Goal: Task Accomplishment & Management: Use online tool/utility

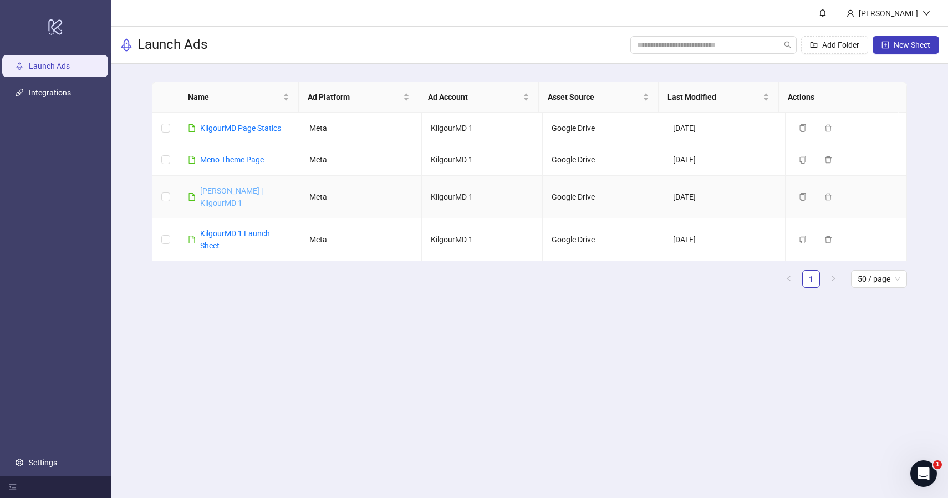
click at [224, 192] on link "[PERSON_NAME] | KilgourMD 1" at bounding box center [231, 196] width 63 height 21
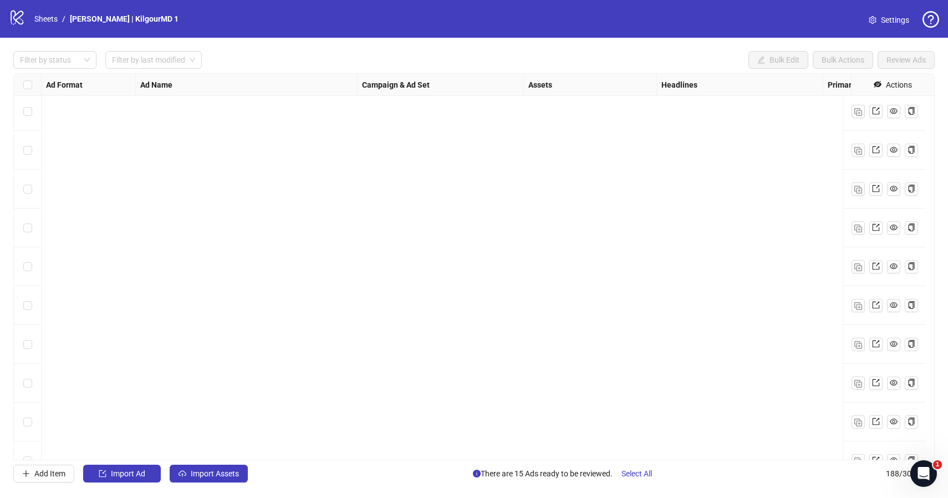
scroll to position [6938, 0]
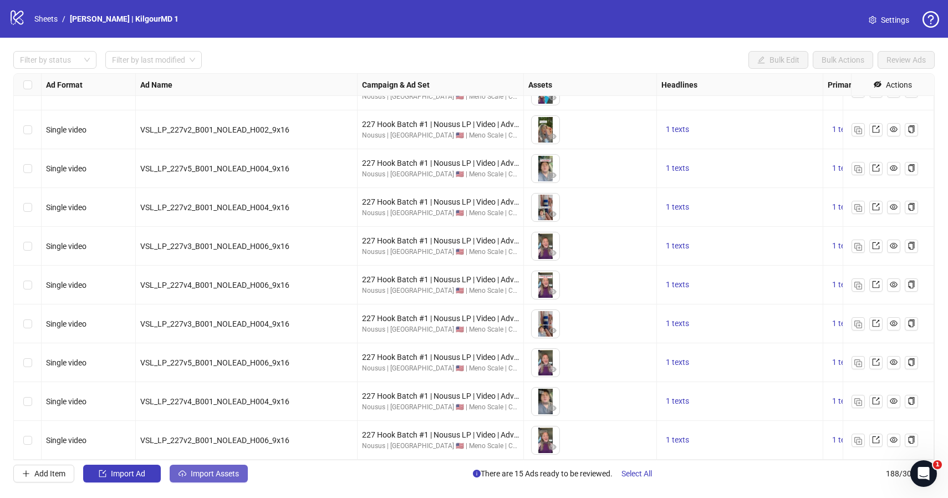
click at [218, 474] on span "Import Assets" at bounding box center [215, 473] width 48 height 9
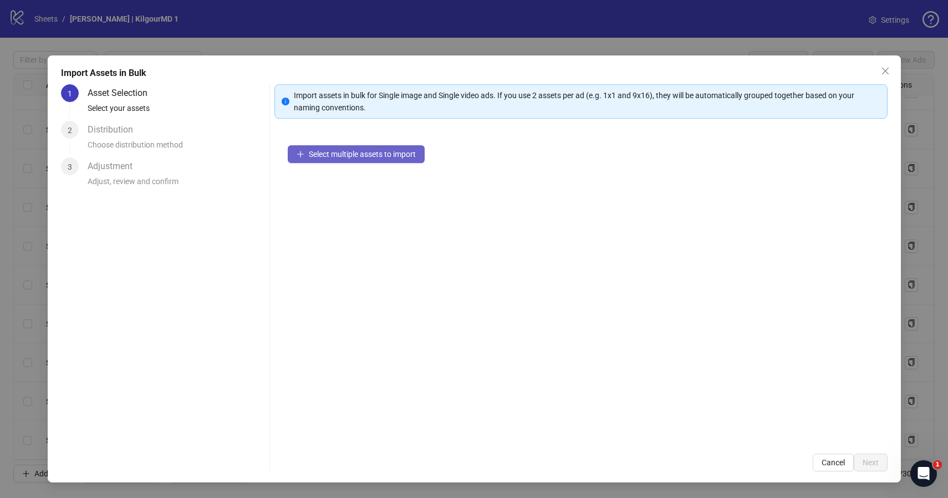
click at [328, 161] on button "Select multiple assets to import" at bounding box center [356, 154] width 137 height 18
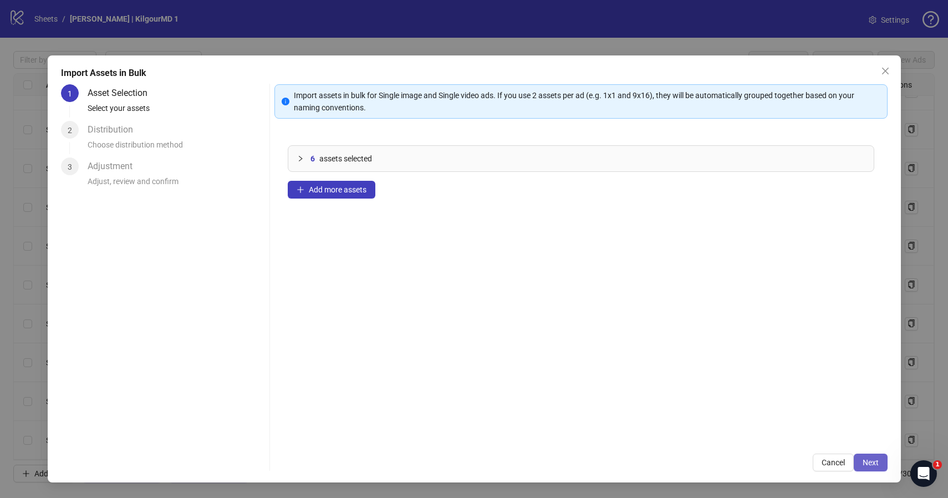
click at [860, 463] on button "Next" at bounding box center [870, 462] width 34 height 18
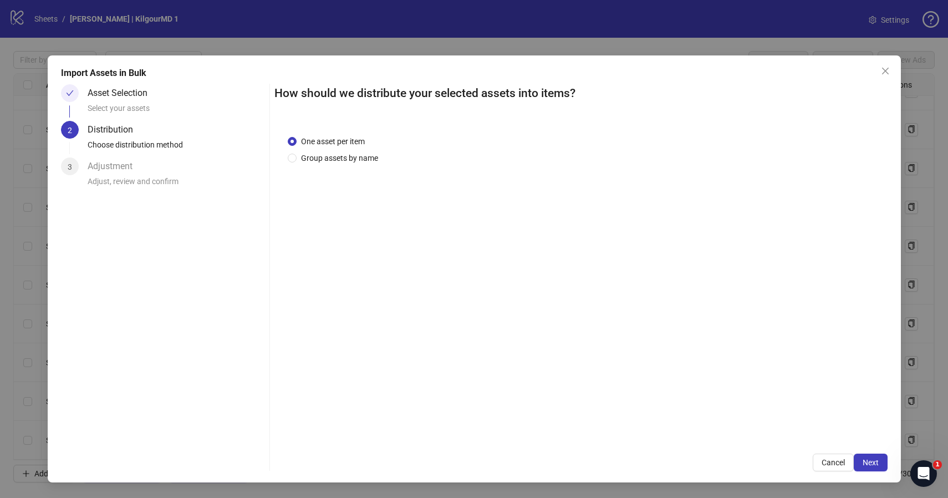
click at [860, 463] on button "Next" at bounding box center [870, 462] width 34 height 18
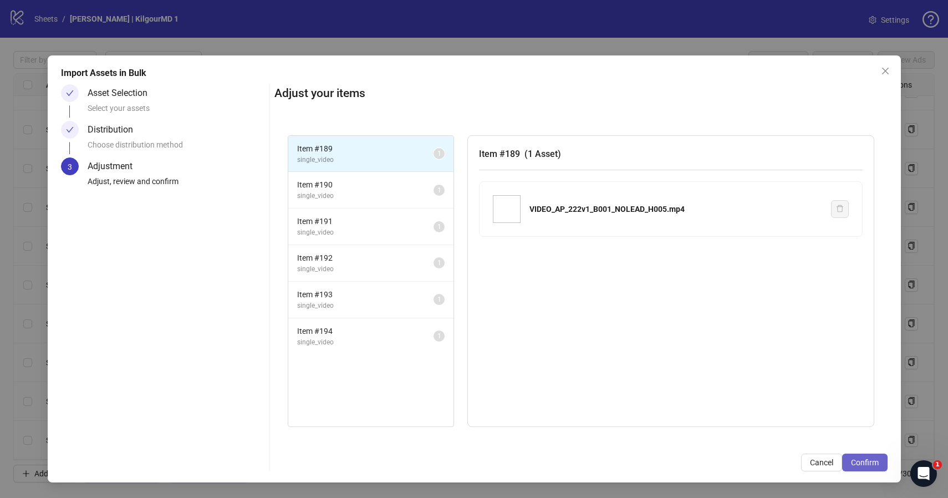
click at [862, 461] on span "Confirm" at bounding box center [865, 462] width 28 height 9
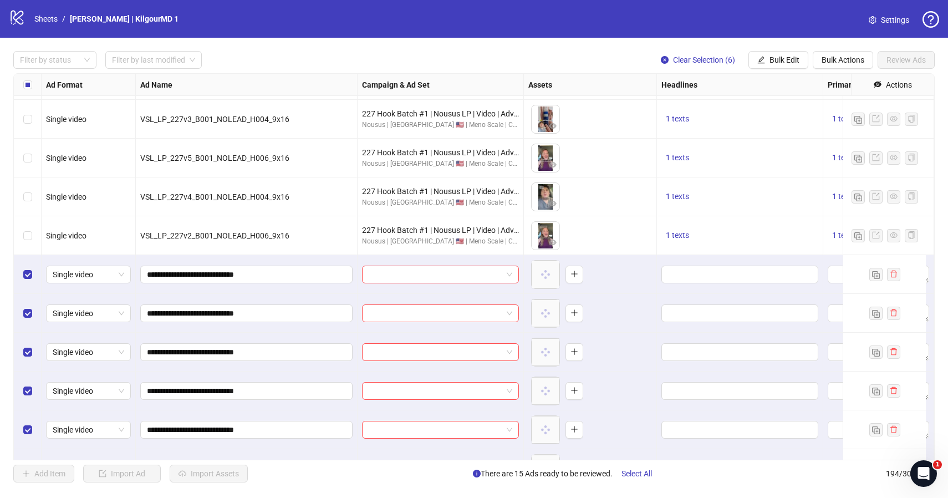
scroll to position [7171, 0]
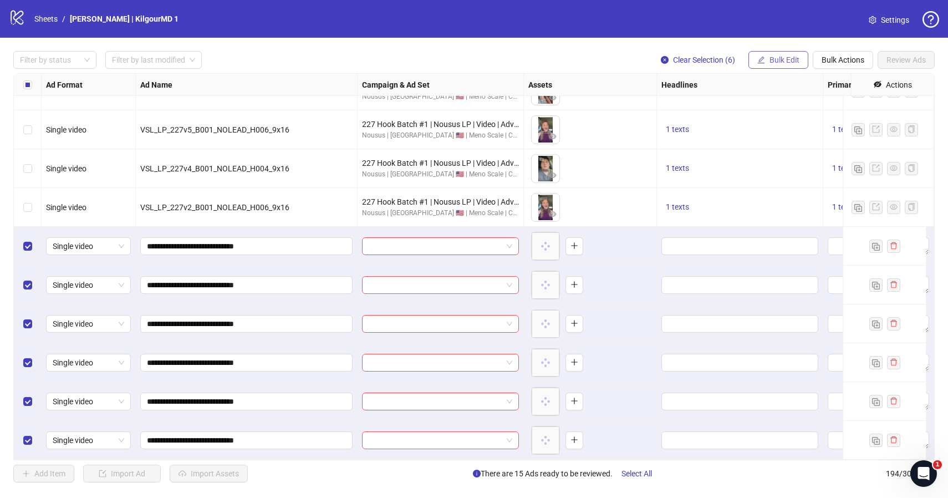
click at [775, 60] on span "Bulk Edit" at bounding box center [784, 59] width 30 height 9
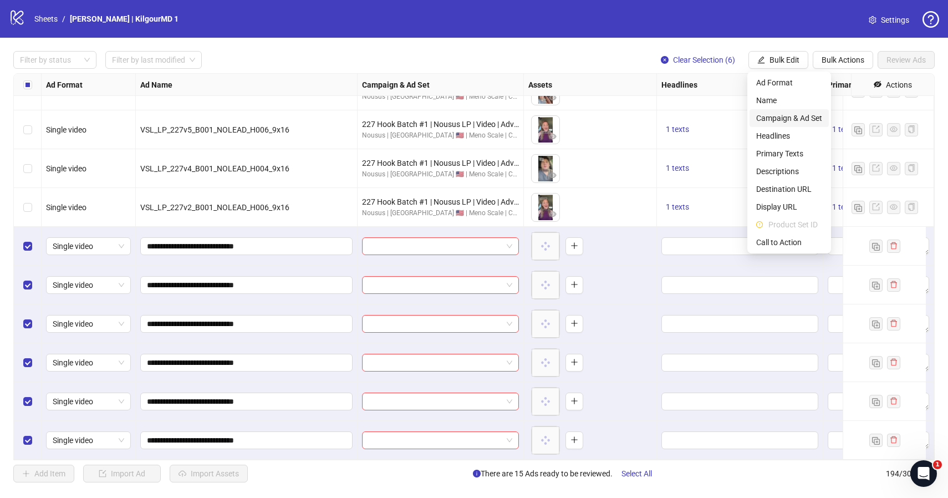
click at [785, 117] on span "Campaign & Ad Set" at bounding box center [789, 118] width 66 height 12
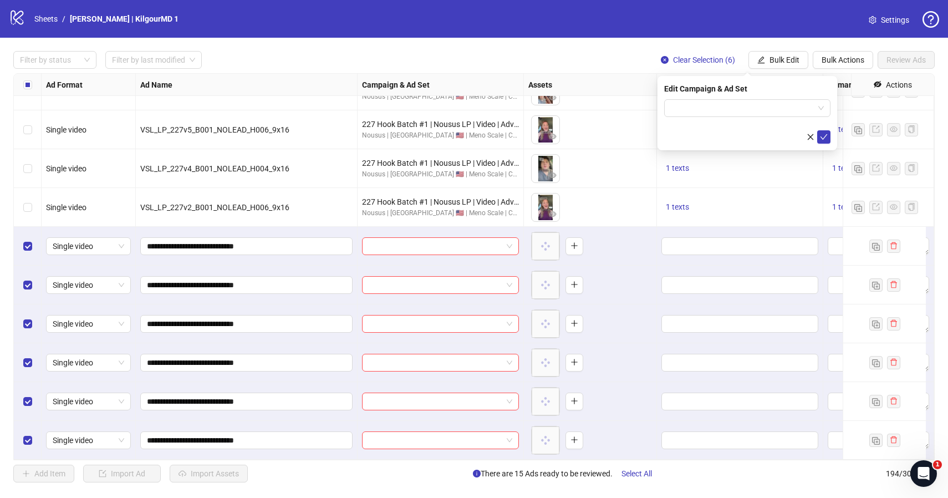
click at [773, 96] on div "Edit Campaign & Ad Set" at bounding box center [747, 113] width 180 height 74
click at [764, 110] on input "search" at bounding box center [742, 108] width 143 height 17
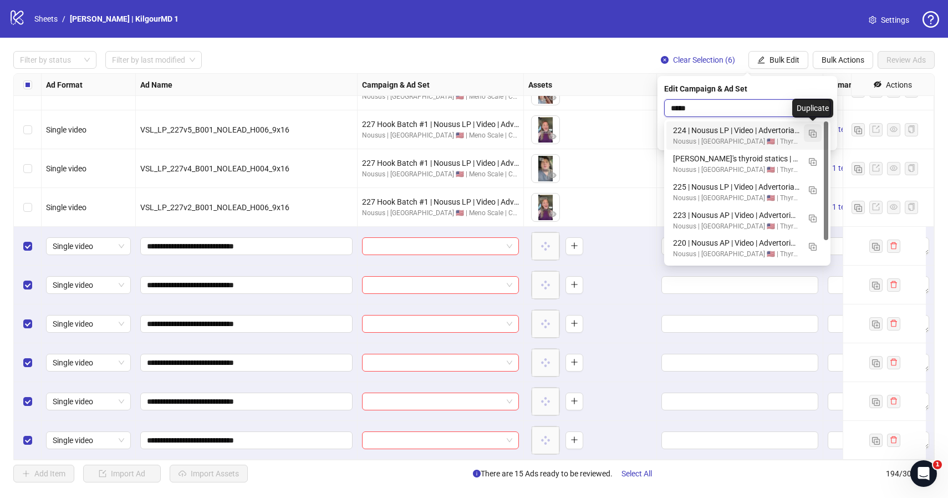
click at [811, 136] on img "button" at bounding box center [813, 134] width 8 height 8
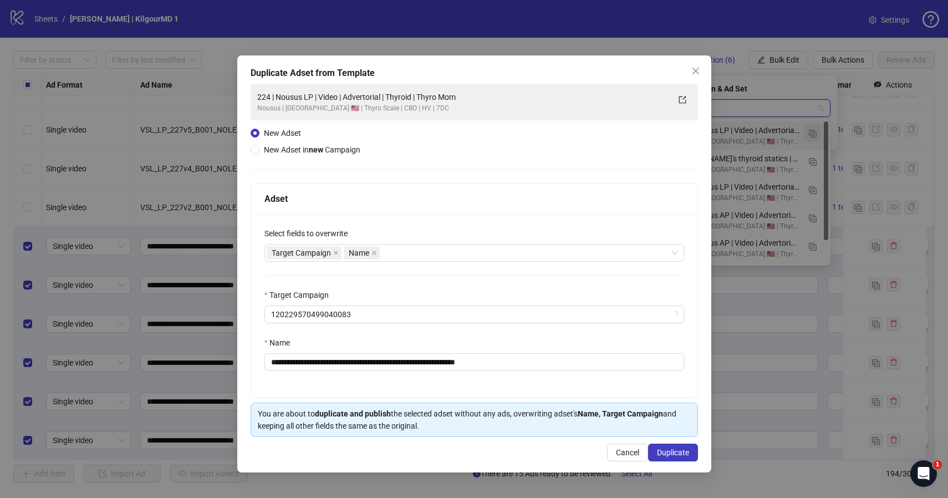
type input "*****"
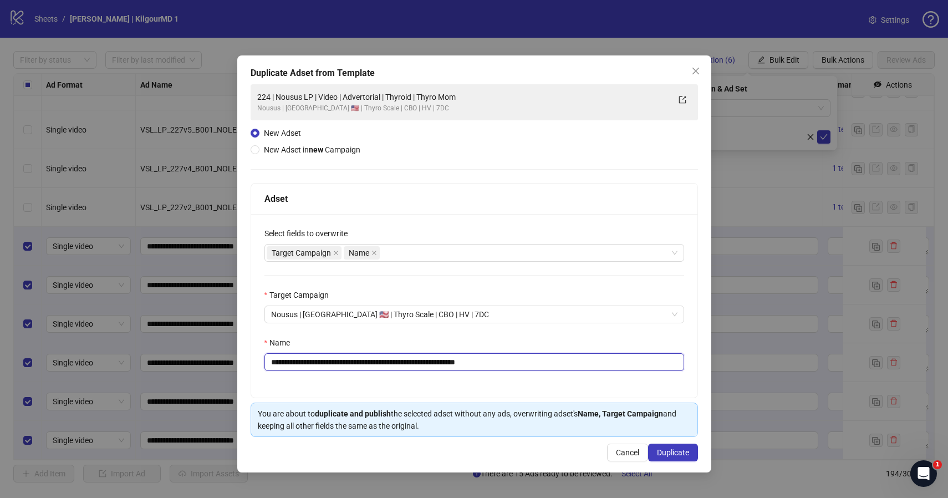
click at [443, 364] on input "**********" at bounding box center [474, 362] width 420 height 18
paste input "text"
type input "**********"
click at [663, 453] on span "Duplicate" at bounding box center [673, 452] width 32 height 9
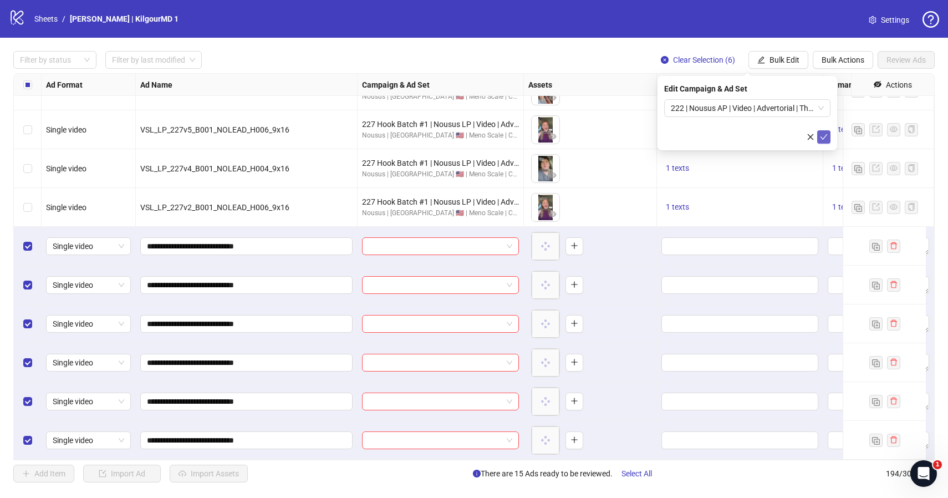
click at [829, 136] on button "submit" at bounding box center [823, 136] width 13 height 13
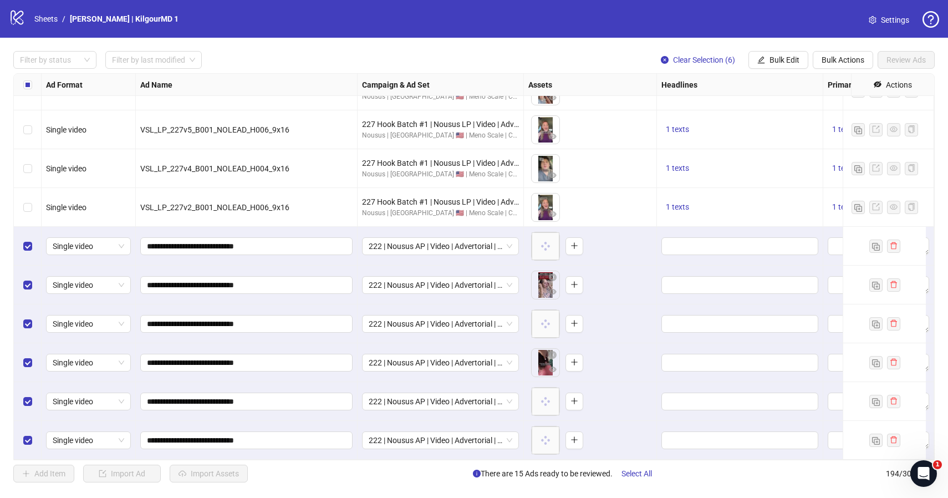
click at [770, 76] on div "Headlines" at bounding box center [740, 85] width 166 height 22
click at [771, 59] on span "Bulk Edit" at bounding box center [784, 59] width 30 height 9
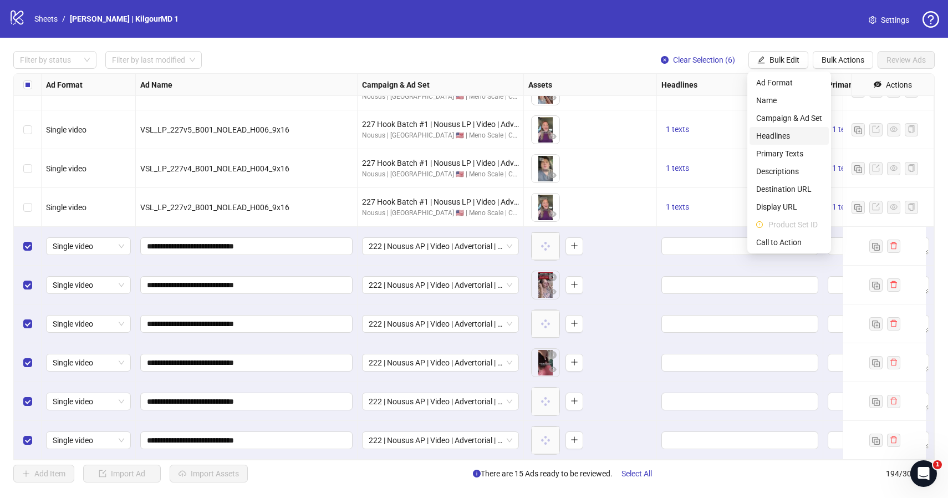
click at [769, 140] on span "Headlines" at bounding box center [789, 136] width 66 height 12
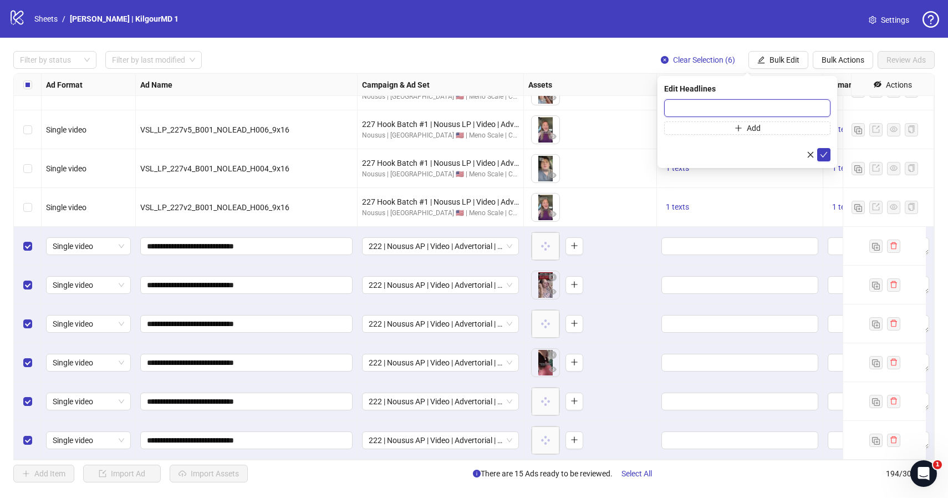
click at [689, 113] on input "text" at bounding box center [747, 108] width 166 height 18
paste input "**********"
type input "**********"
click at [820, 157] on icon "check" at bounding box center [824, 155] width 8 height 8
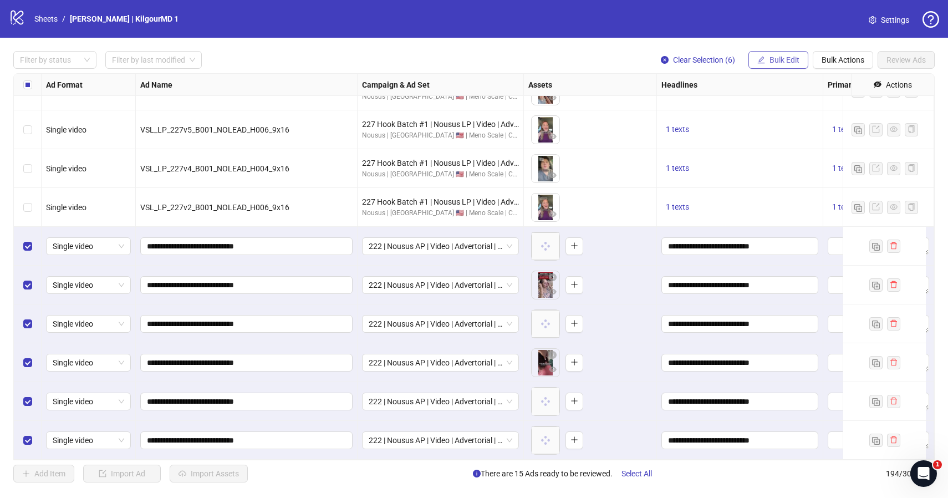
click at [784, 63] on span "Bulk Edit" at bounding box center [784, 59] width 30 height 9
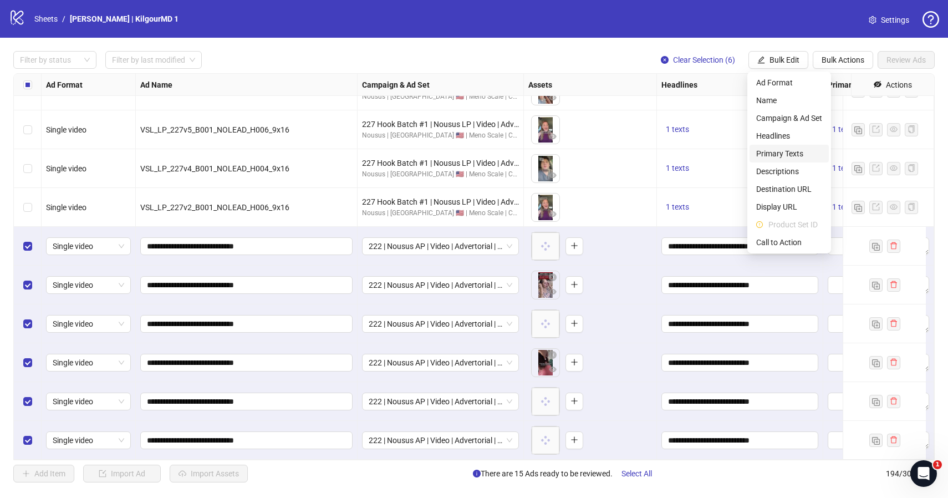
click at [770, 152] on span "Primary Texts" at bounding box center [789, 153] width 66 height 12
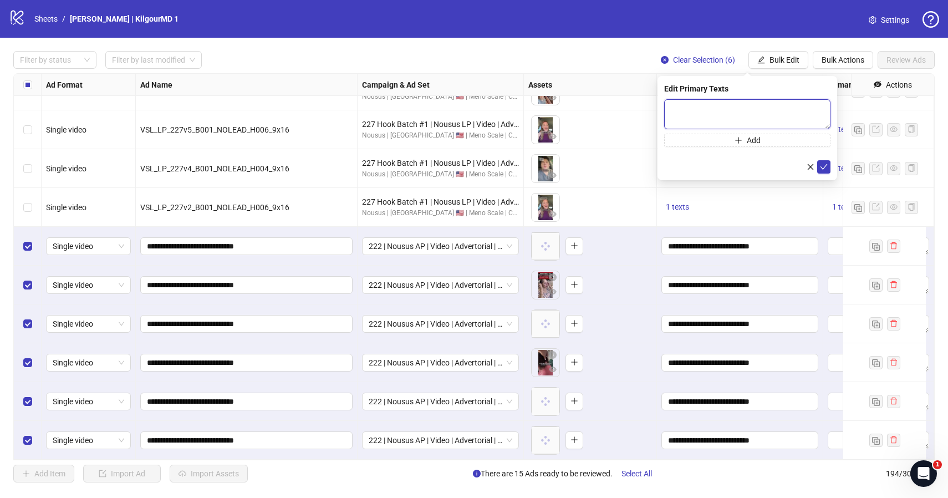
click at [727, 104] on textarea at bounding box center [747, 114] width 166 height 30
paste textarea "**********"
type textarea "**********"
click at [820, 167] on icon "check" at bounding box center [824, 167] width 8 height 8
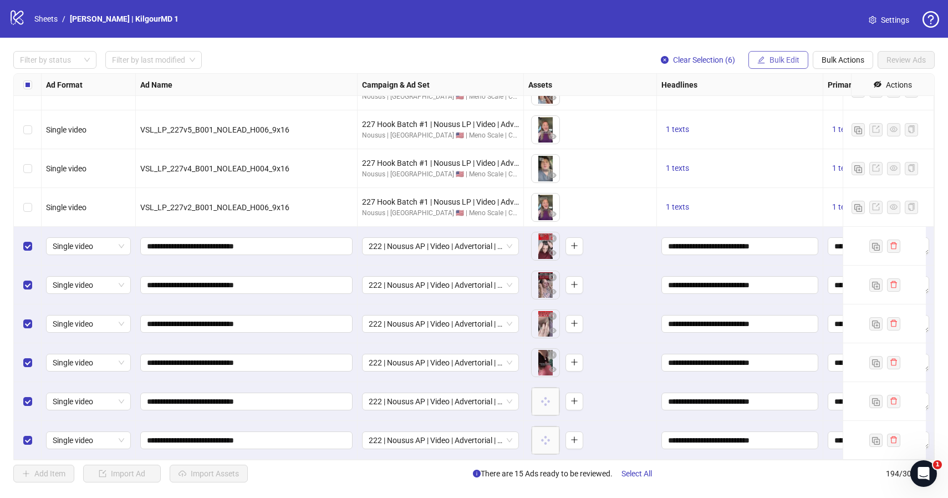
click at [785, 57] on span "Bulk Edit" at bounding box center [784, 59] width 30 height 9
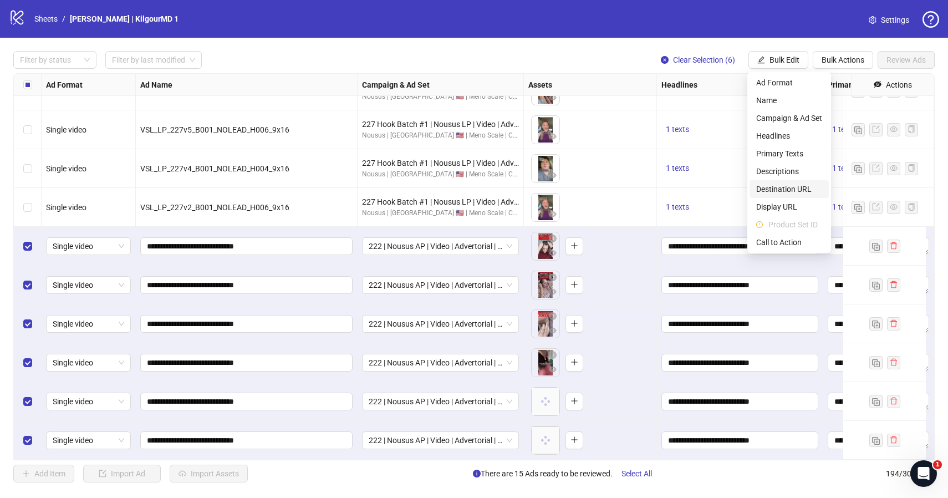
click at [785, 185] on span "Destination URL" at bounding box center [789, 189] width 66 height 12
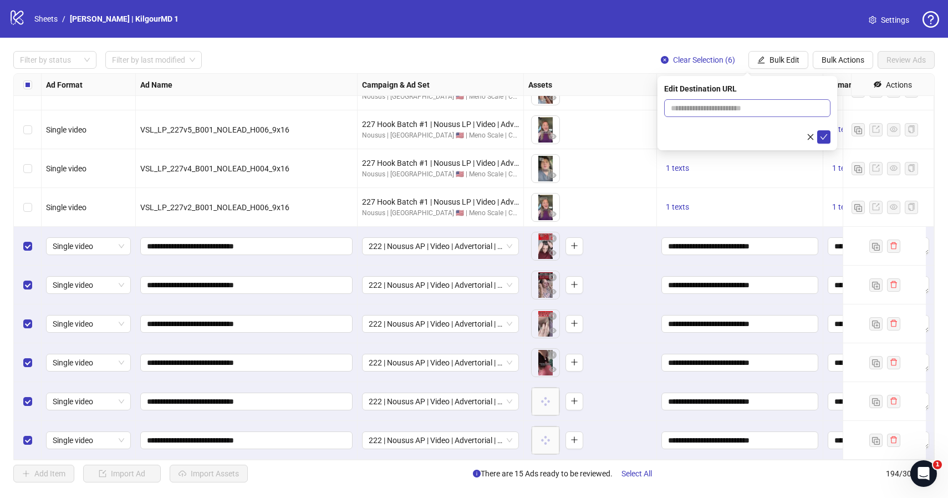
click at [760, 114] on span at bounding box center [747, 108] width 166 height 18
paste input "**********"
type input "**********"
click at [820, 135] on icon "check" at bounding box center [824, 137] width 8 height 8
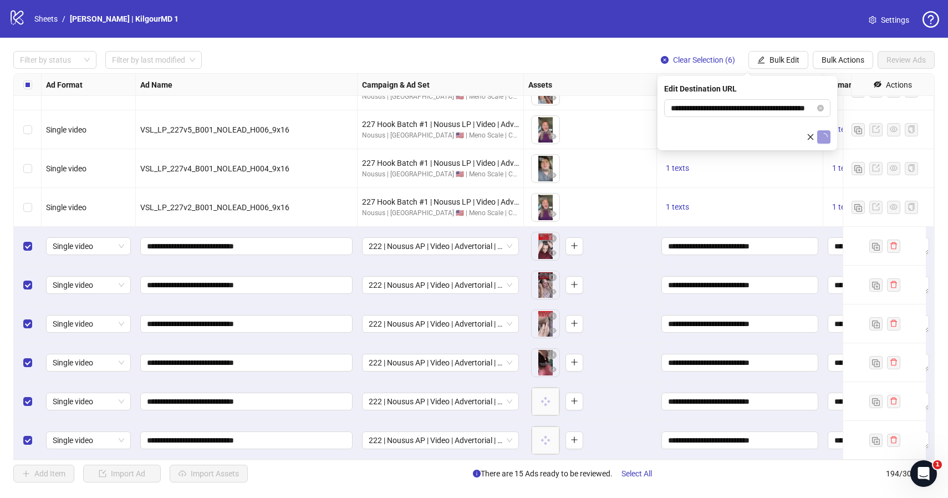
scroll to position [0, 0]
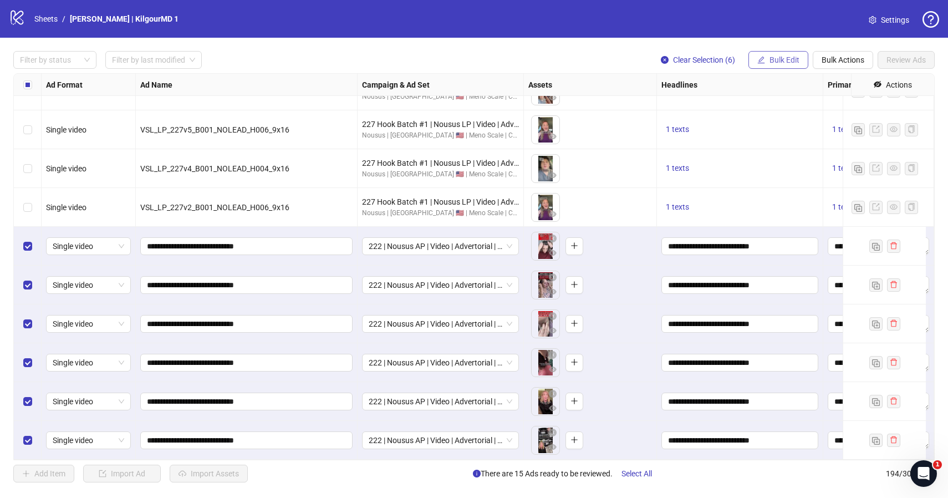
click at [786, 64] on span "Bulk Edit" at bounding box center [784, 59] width 30 height 9
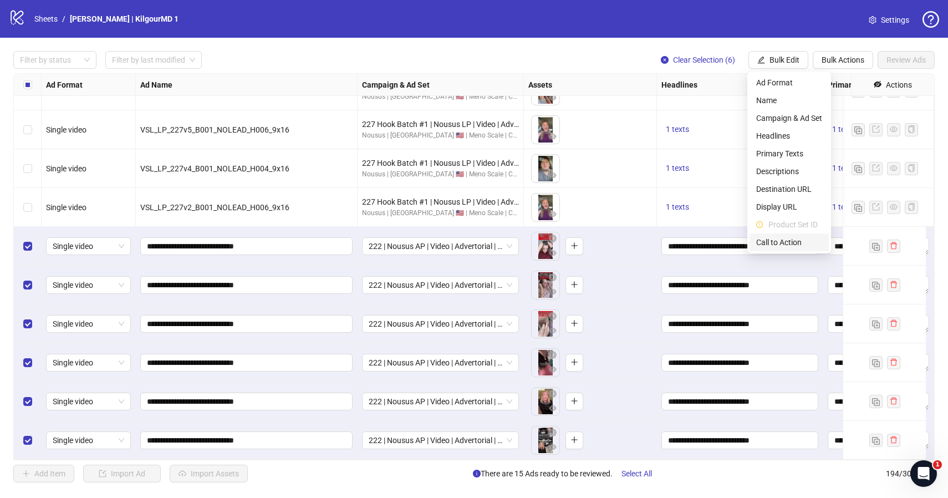
click at [778, 243] on span "Call to Action" at bounding box center [789, 242] width 66 height 12
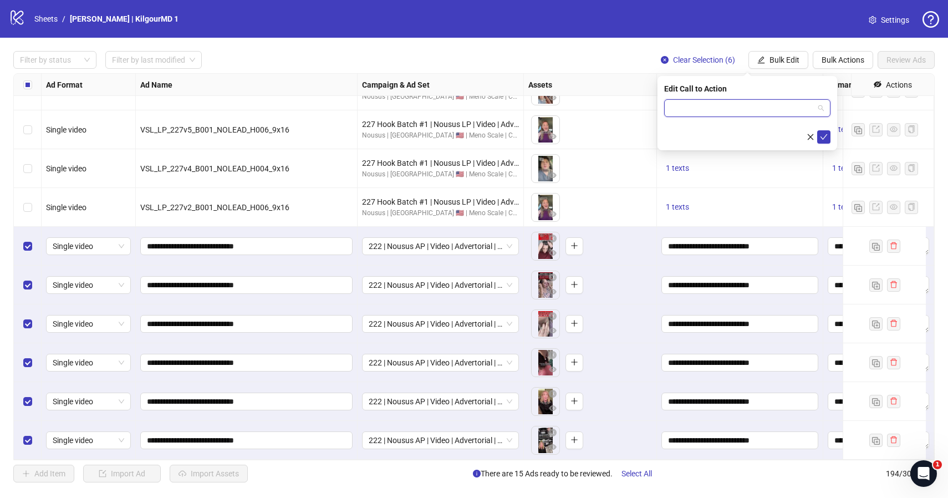
click at [680, 108] on input "search" at bounding box center [742, 108] width 143 height 17
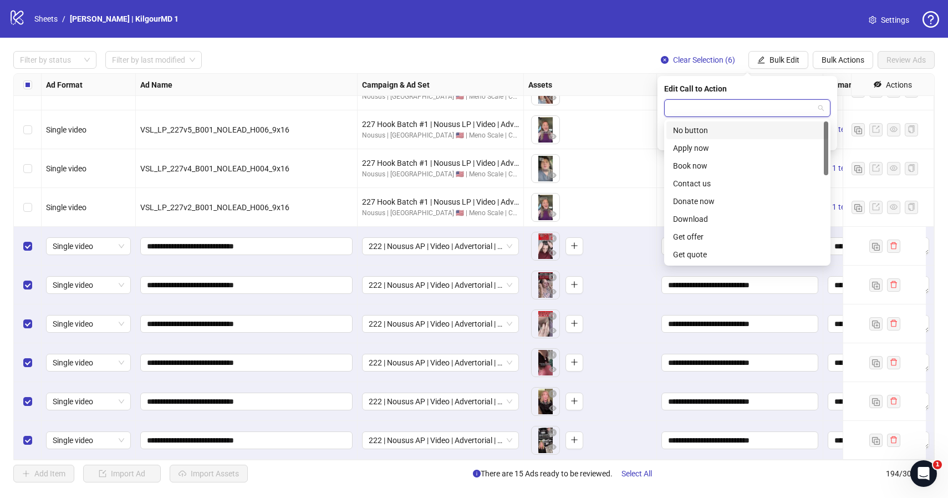
type input "*"
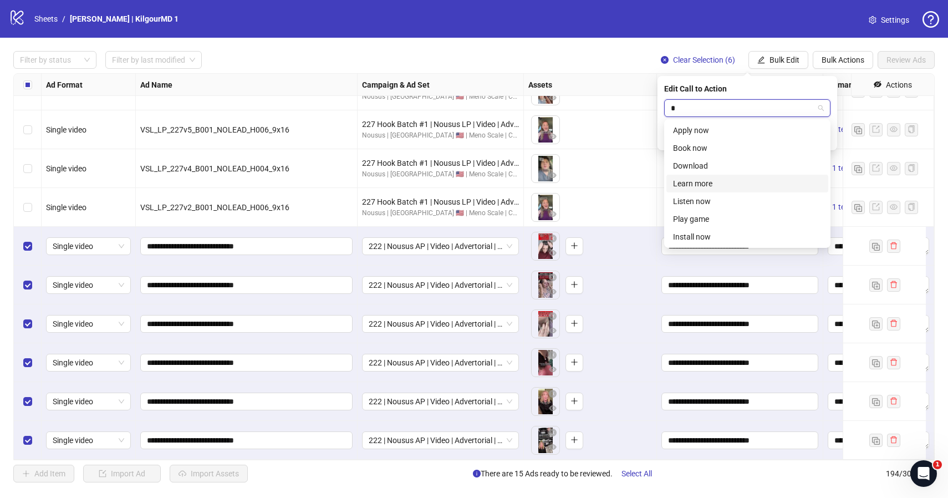
click at [724, 178] on div "Learn more" at bounding box center [747, 183] width 149 height 12
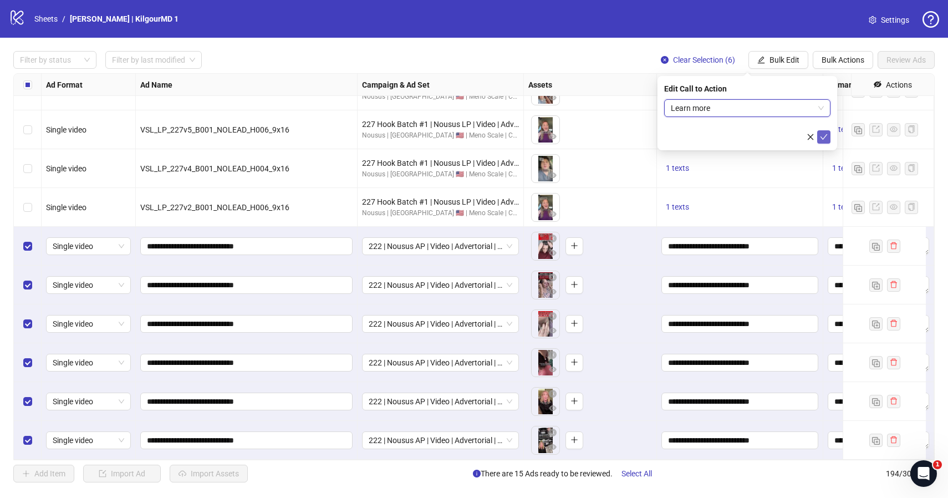
click at [822, 133] on icon "check" at bounding box center [824, 137] width 8 height 8
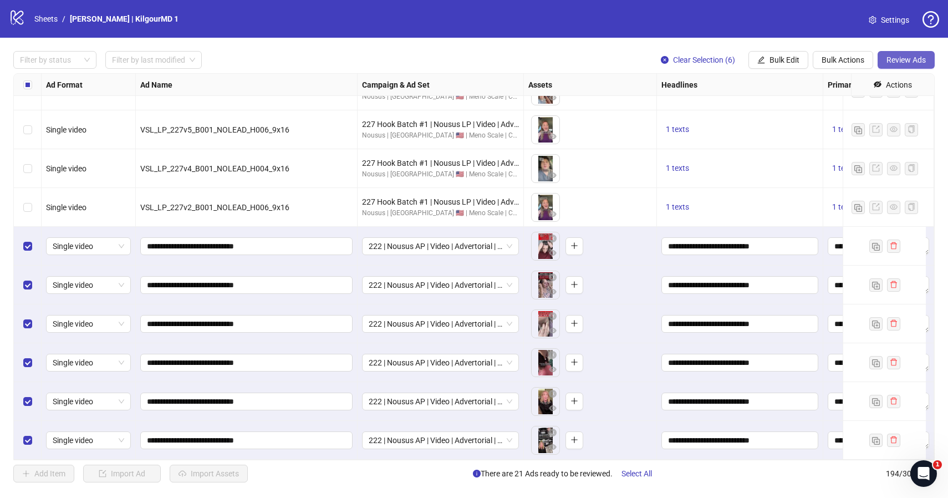
click at [909, 60] on span "Review Ads" at bounding box center [905, 59] width 39 height 9
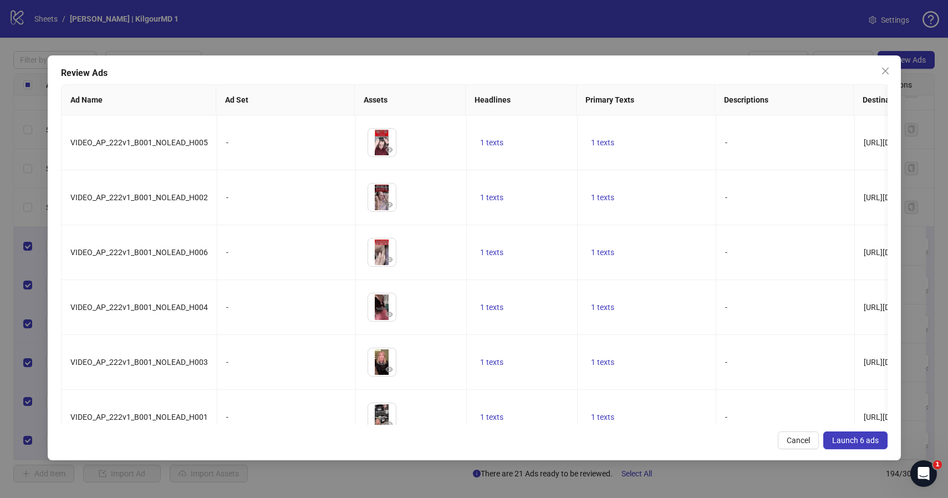
click at [864, 440] on span "Launch 6 ads" at bounding box center [855, 440] width 47 height 9
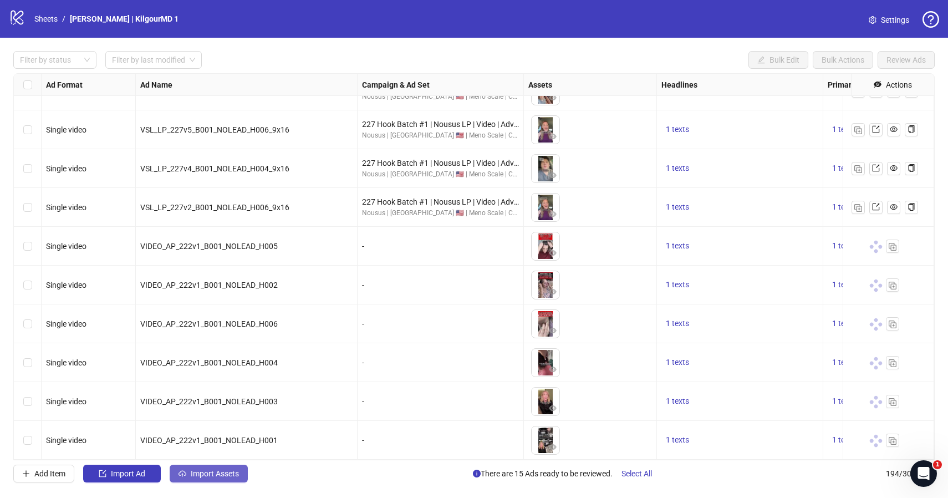
click at [216, 470] on span "Import Assets" at bounding box center [215, 473] width 48 height 9
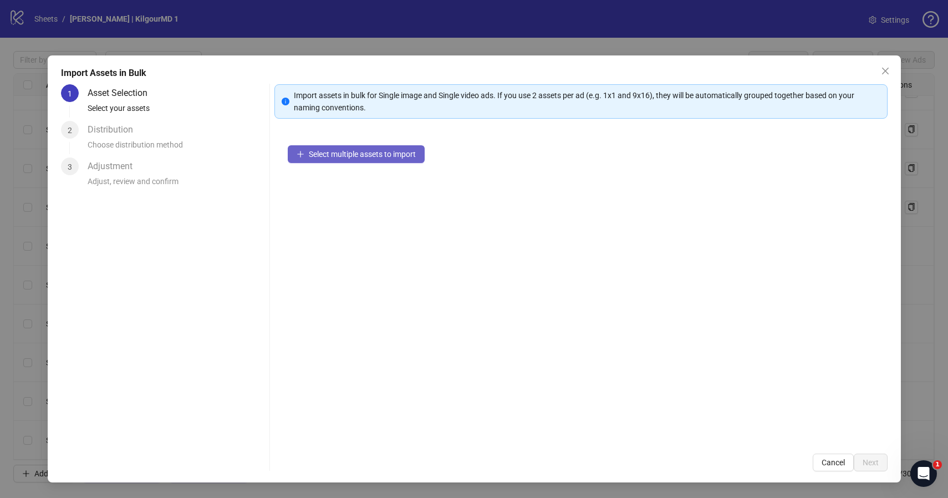
click at [346, 150] on span "Select multiple assets to import" at bounding box center [362, 154] width 107 height 9
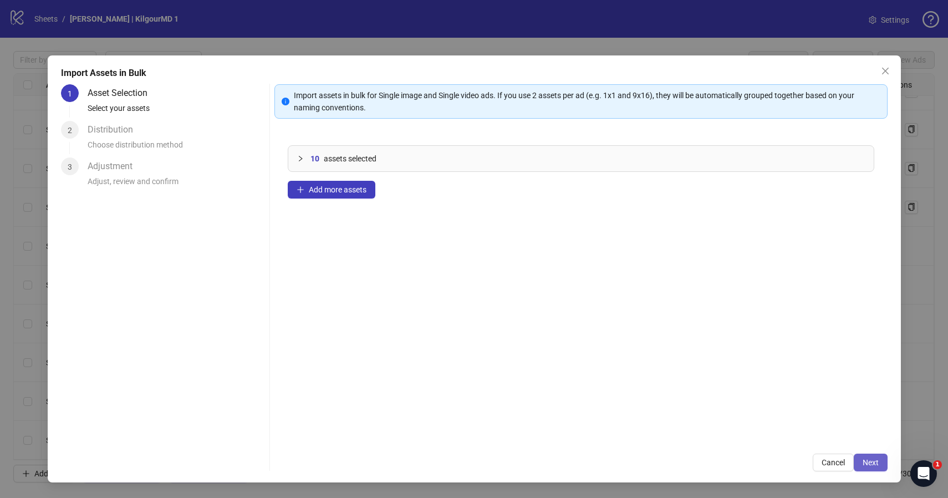
click at [872, 464] on span "Next" at bounding box center [870, 462] width 16 height 9
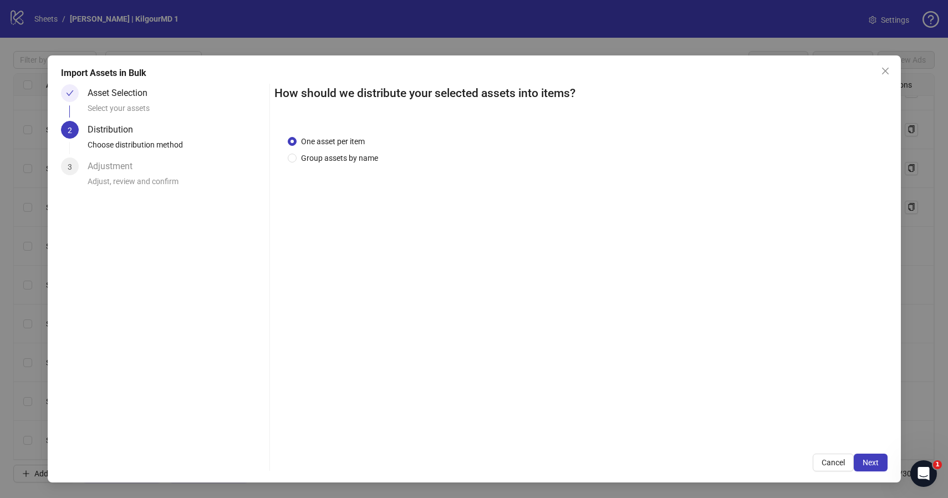
click at [869, 448] on div "How should we distribute your selected assets into items? One asset per item Gr…" at bounding box center [580, 277] width 613 height 387
click at [869, 461] on span "Next" at bounding box center [870, 462] width 16 height 9
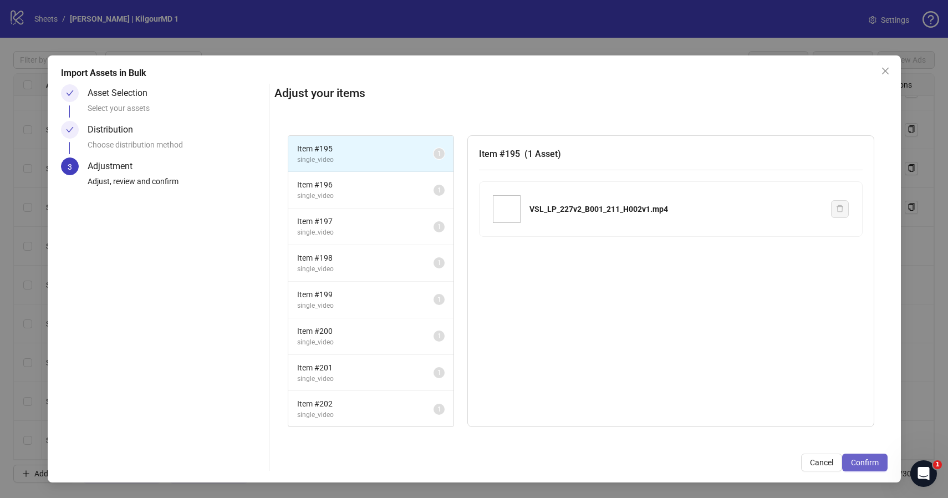
click at [869, 459] on span "Confirm" at bounding box center [865, 462] width 28 height 9
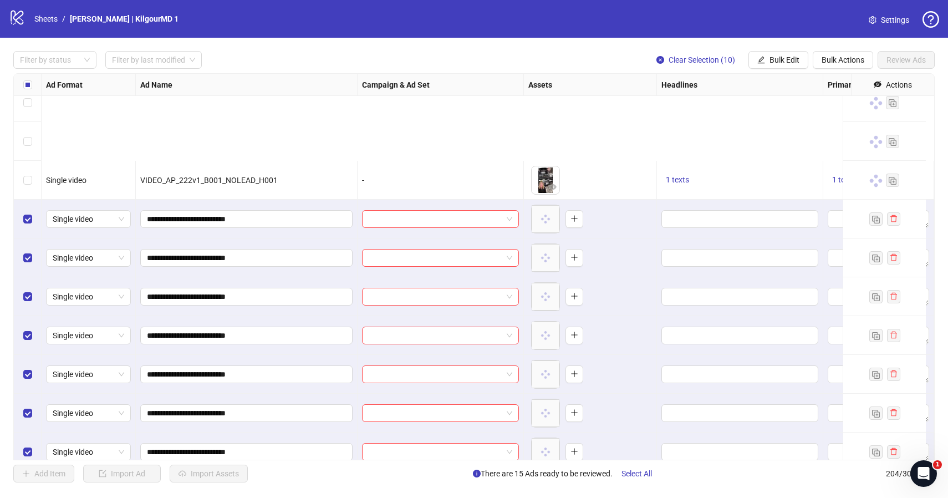
scroll to position [7559, 0]
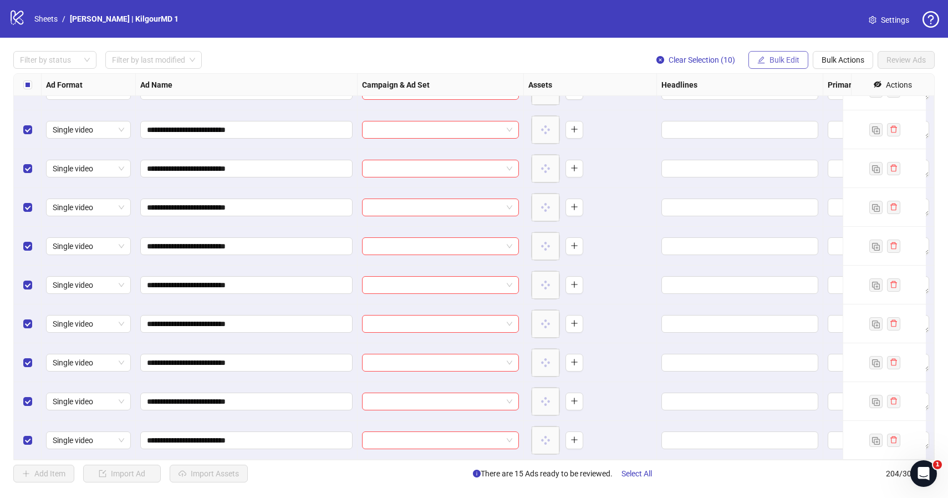
click at [785, 59] on span "Bulk Edit" at bounding box center [784, 59] width 30 height 9
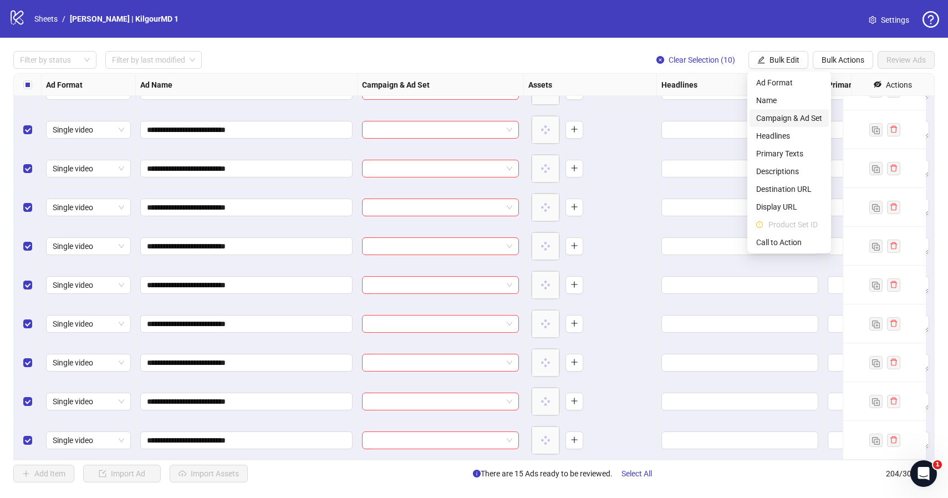
click at [796, 116] on span "Campaign & Ad Set" at bounding box center [789, 118] width 66 height 12
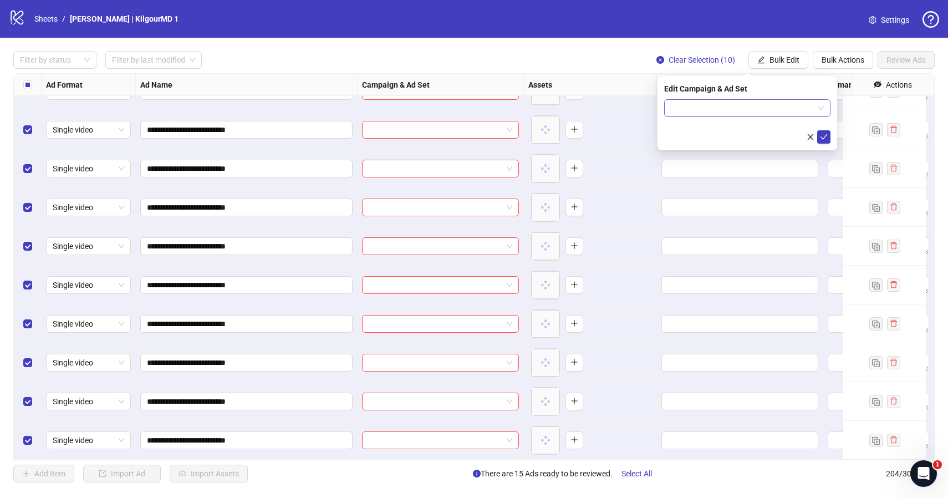
click at [781, 108] on input "search" at bounding box center [742, 108] width 143 height 17
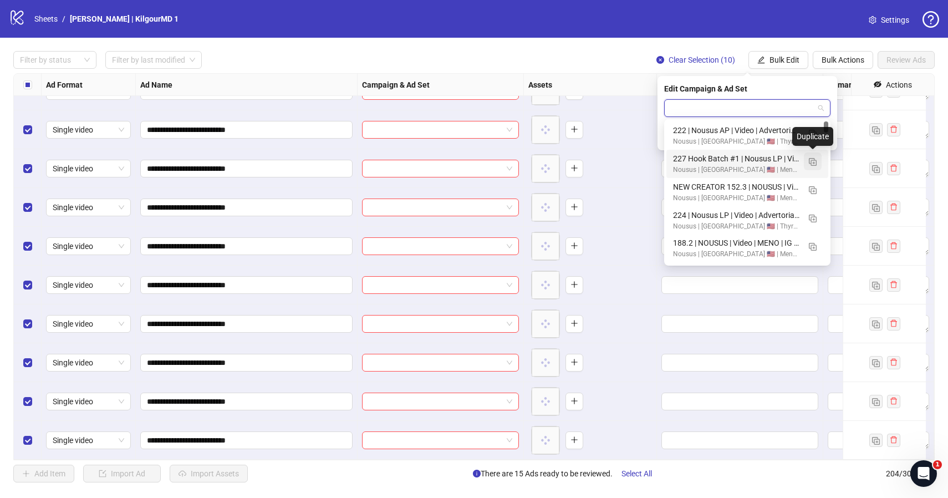
click at [814, 162] on img "button" at bounding box center [813, 162] width 8 height 8
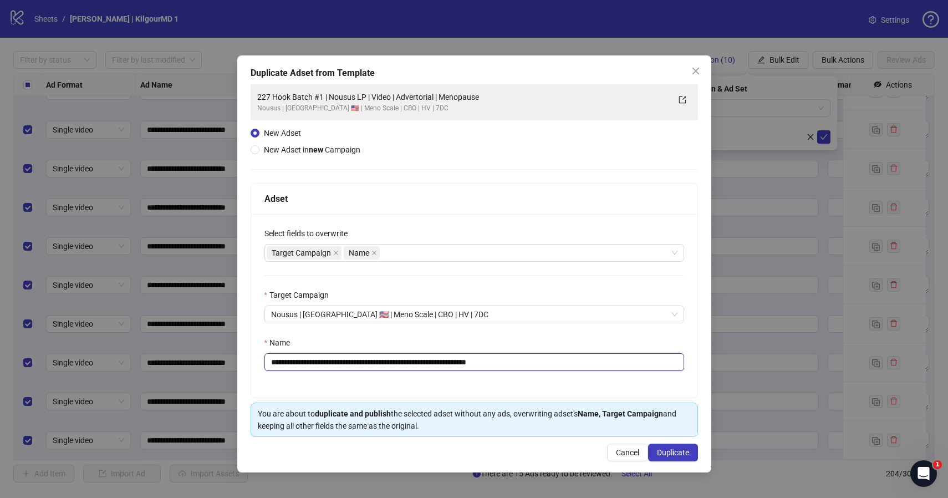
click at [527, 361] on input "**********" at bounding box center [474, 362] width 420 height 18
paste input "text"
type input "**********"
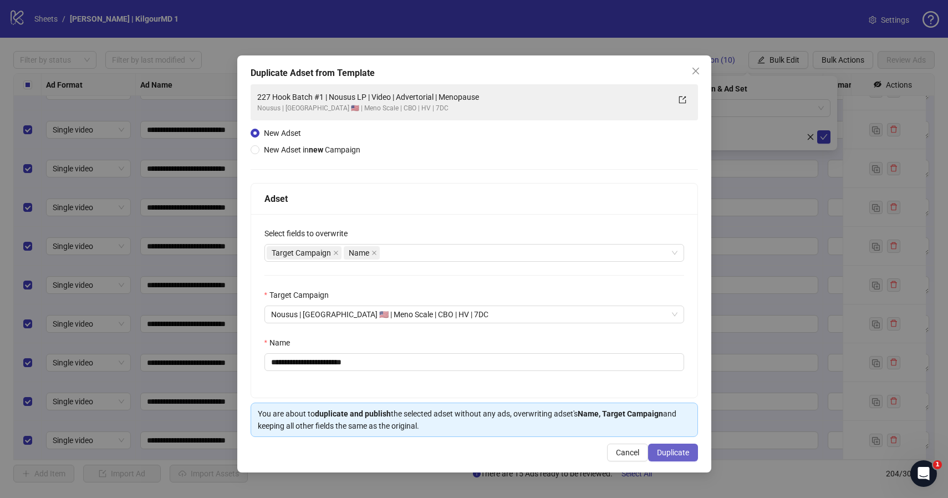
click at [665, 452] on span "Duplicate" at bounding box center [673, 452] width 32 height 9
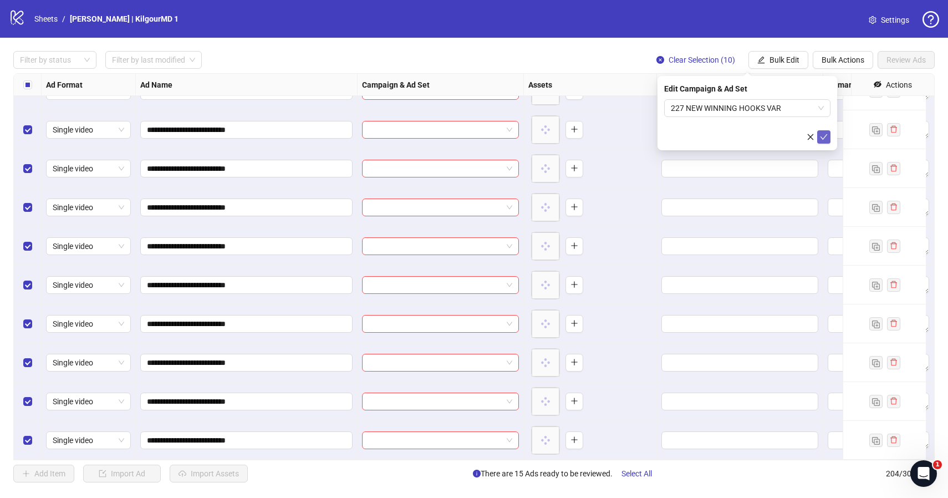
click at [822, 137] on icon "check" at bounding box center [824, 137] width 8 height 8
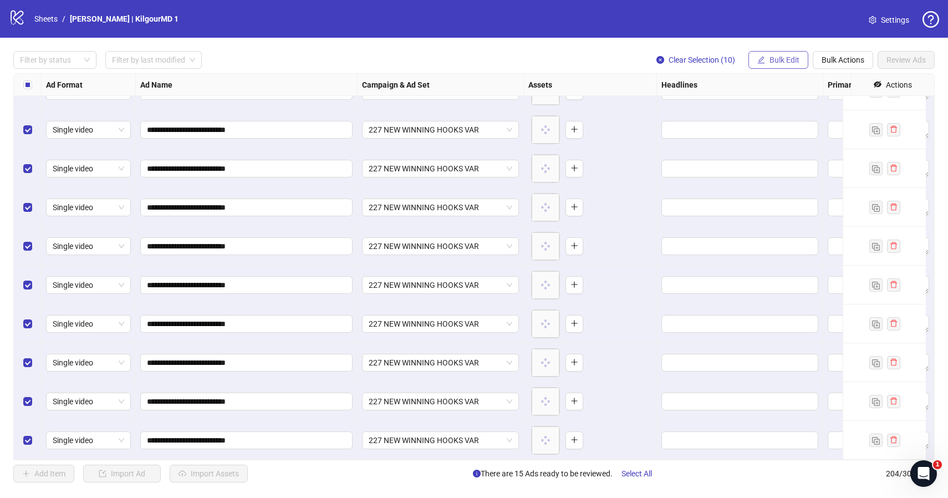
click at [775, 64] on button "Bulk Edit" at bounding box center [778, 60] width 60 height 18
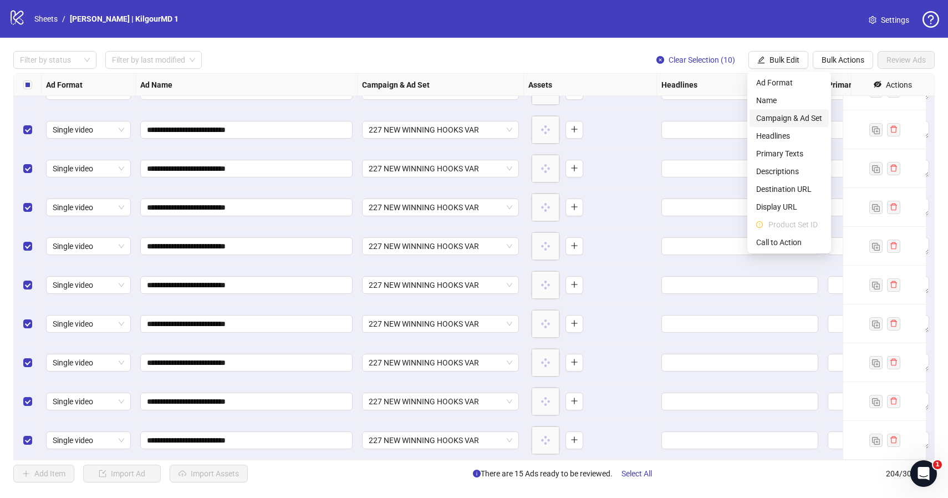
click at [787, 120] on span "Campaign & Ad Set" at bounding box center [789, 118] width 66 height 12
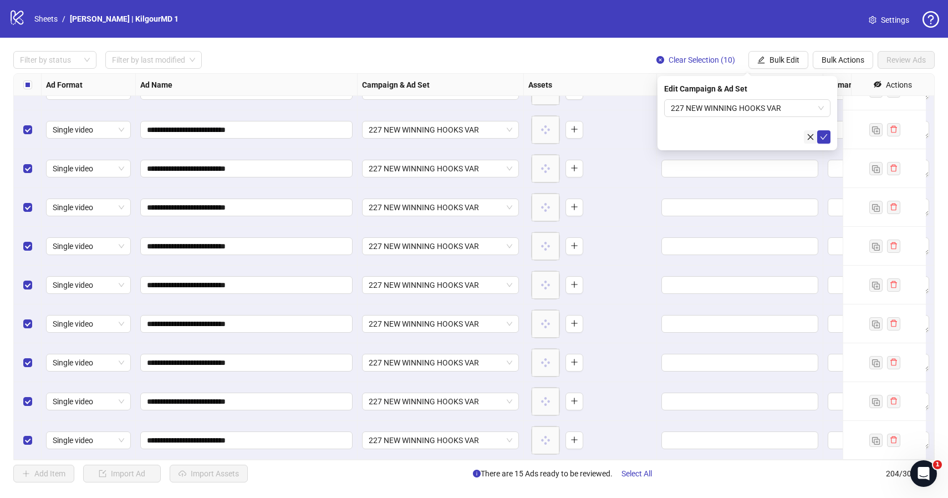
click at [806, 134] on icon "close" at bounding box center [810, 137] width 8 height 8
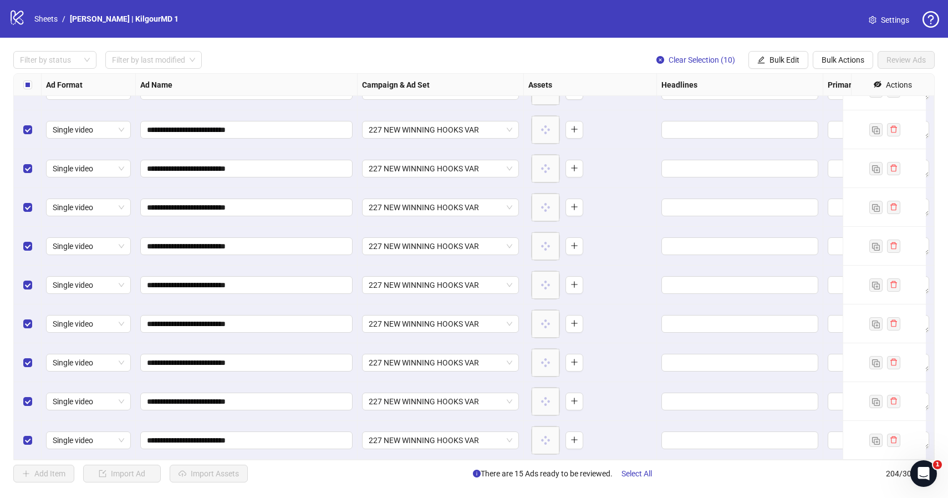
click at [365, 478] on div "Add Item Import Ad Import Assets There are 15 Ads ready to be reviewed. Select …" at bounding box center [473, 473] width 921 height 18
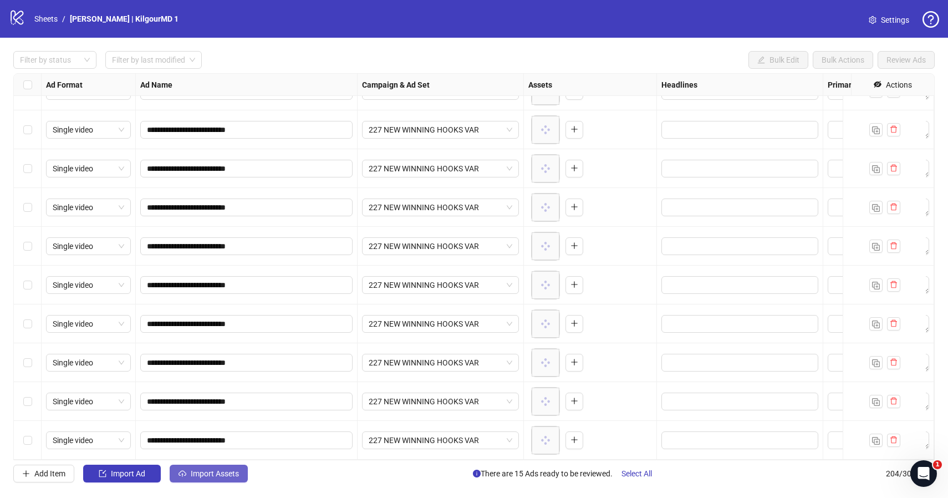
click at [198, 476] on span "Import Assets" at bounding box center [215, 473] width 48 height 9
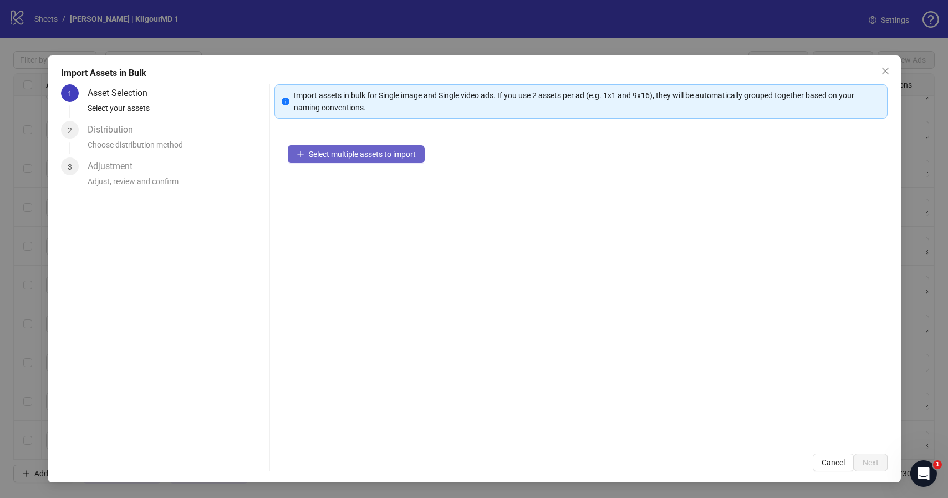
click at [308, 155] on button "Select multiple assets to import" at bounding box center [356, 154] width 137 height 18
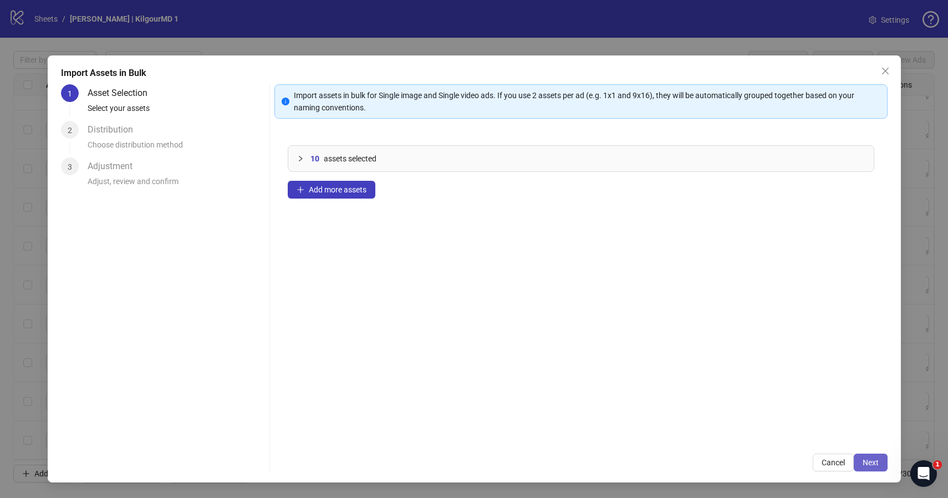
click at [880, 458] on button "Next" at bounding box center [870, 462] width 34 height 18
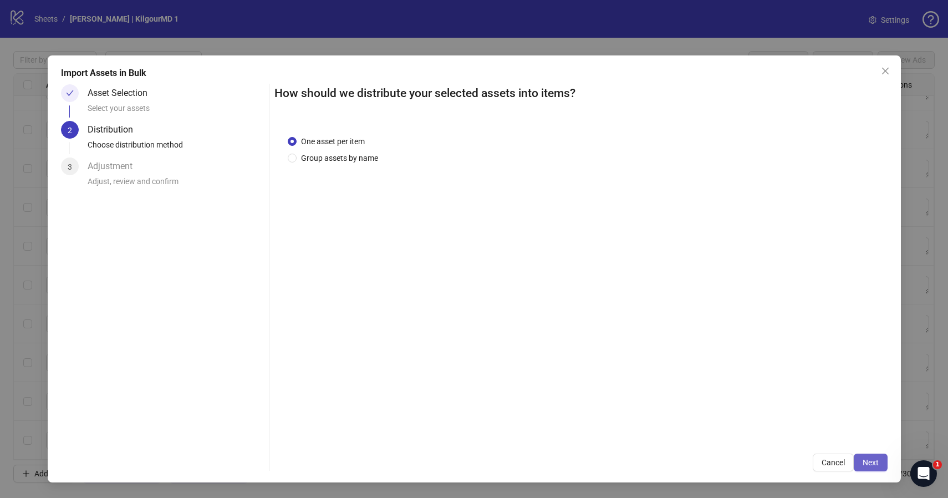
click at [863, 460] on span "Next" at bounding box center [870, 462] width 16 height 9
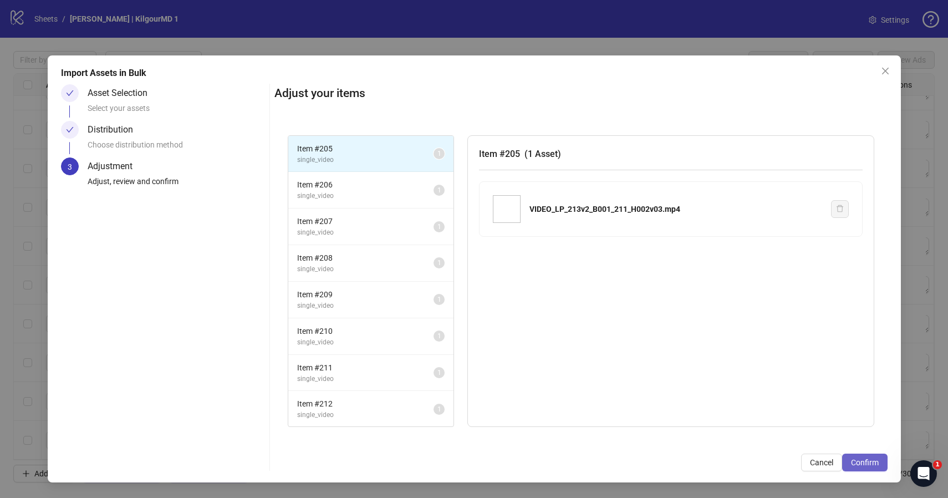
click at [855, 468] on button "Confirm" at bounding box center [864, 462] width 45 height 18
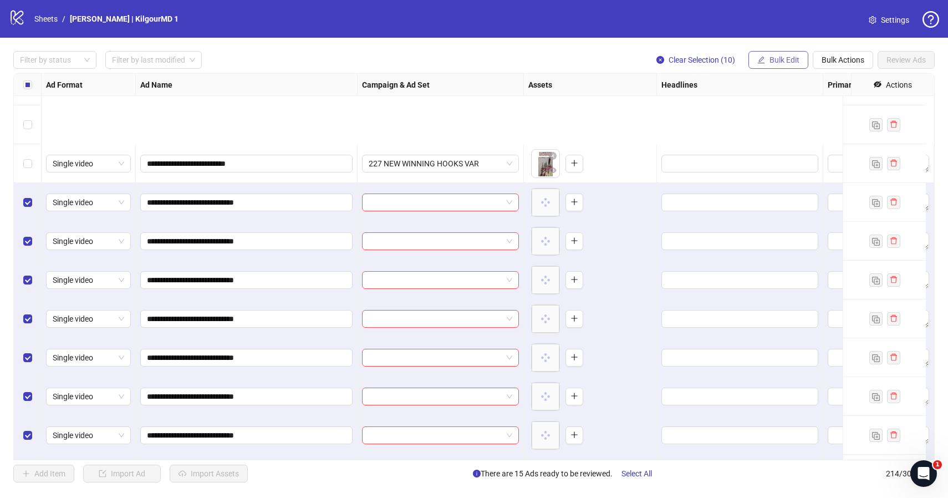
scroll to position [7947, 0]
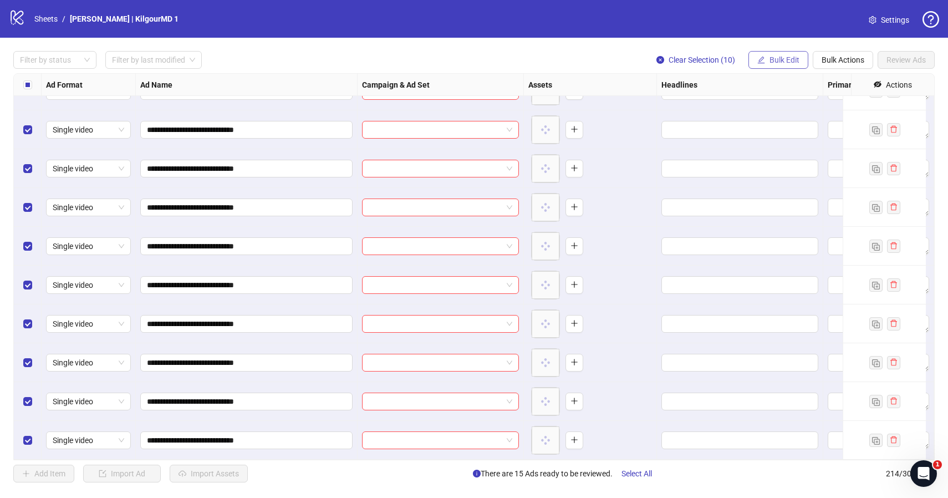
click at [773, 59] on span "Bulk Edit" at bounding box center [784, 59] width 30 height 9
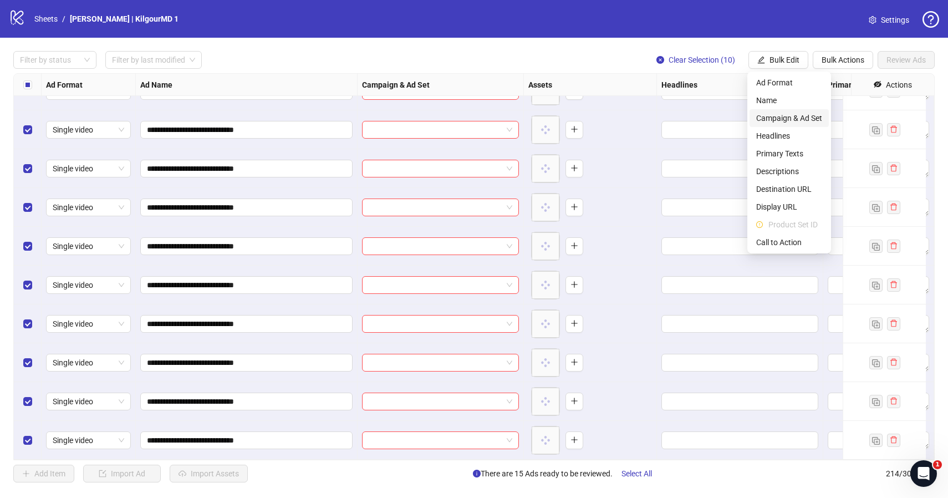
click at [779, 113] on span "Campaign & Ad Set" at bounding box center [789, 118] width 66 height 12
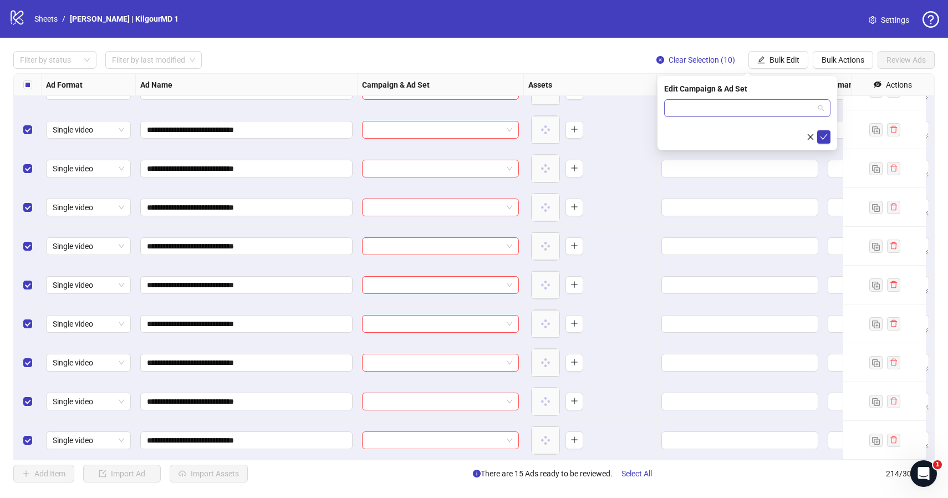
click at [764, 104] on input "search" at bounding box center [742, 108] width 143 height 17
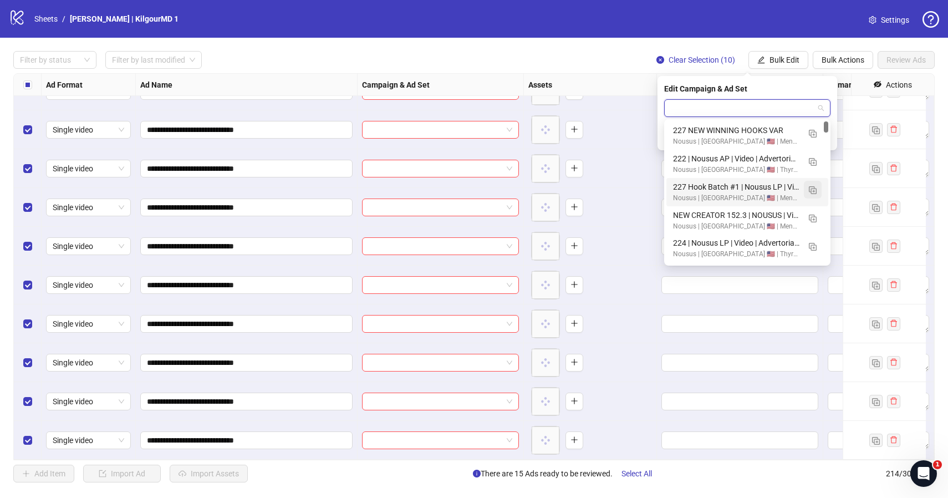
click at [812, 192] on img "button" at bounding box center [813, 190] width 8 height 8
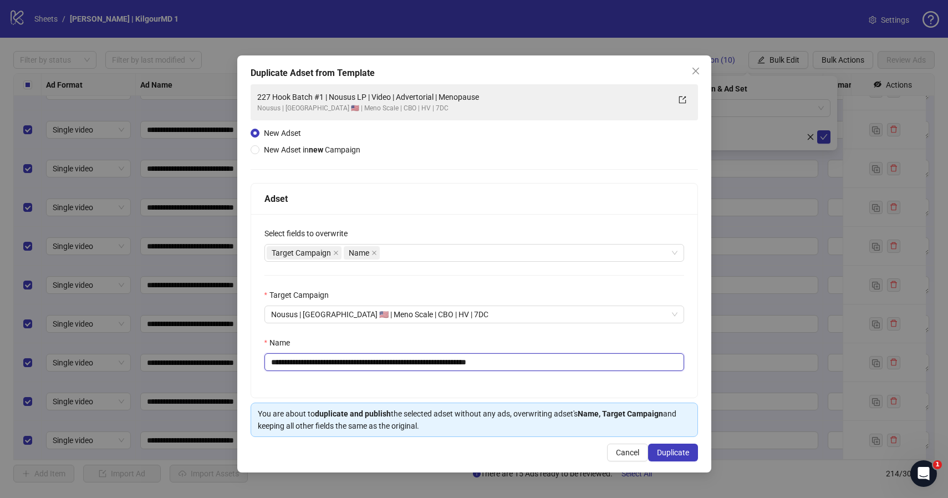
click at [431, 362] on input "**********" at bounding box center [474, 362] width 420 height 18
paste input "text"
type input "**********"
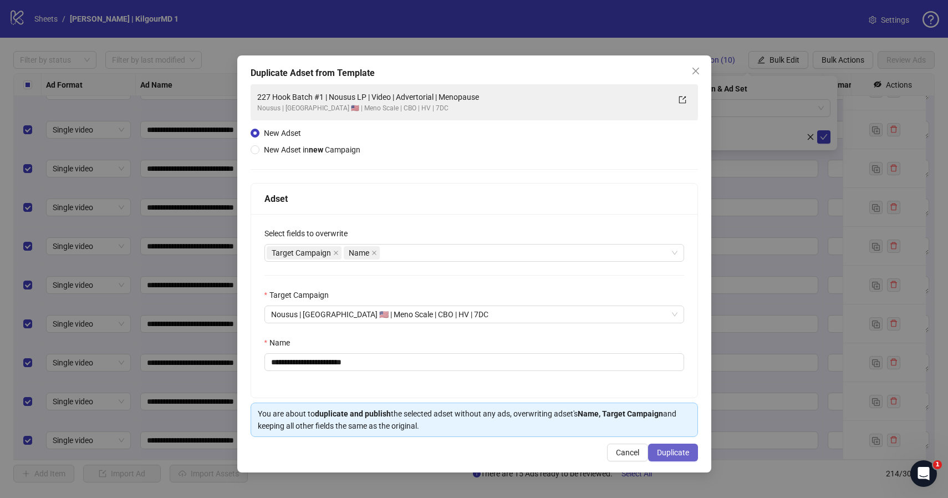
click at [673, 450] on span "Duplicate" at bounding box center [673, 452] width 32 height 9
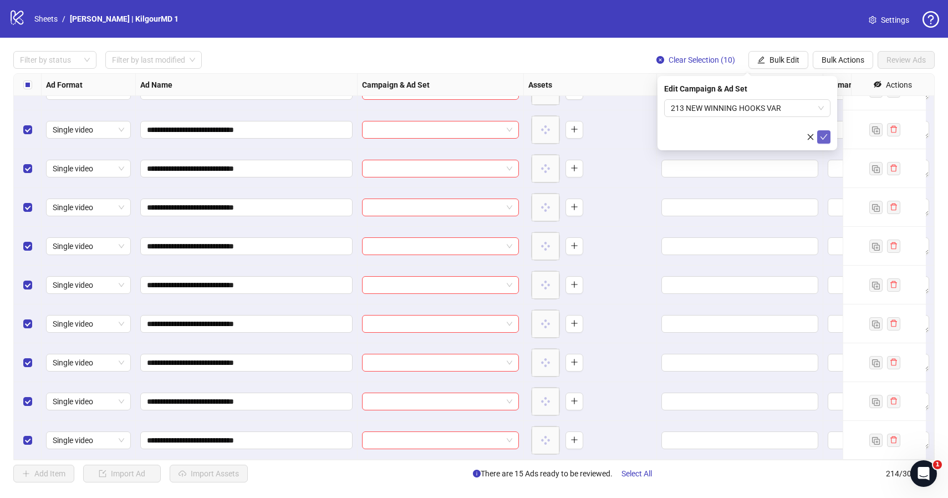
click at [822, 137] on icon "check" at bounding box center [824, 137] width 8 height 8
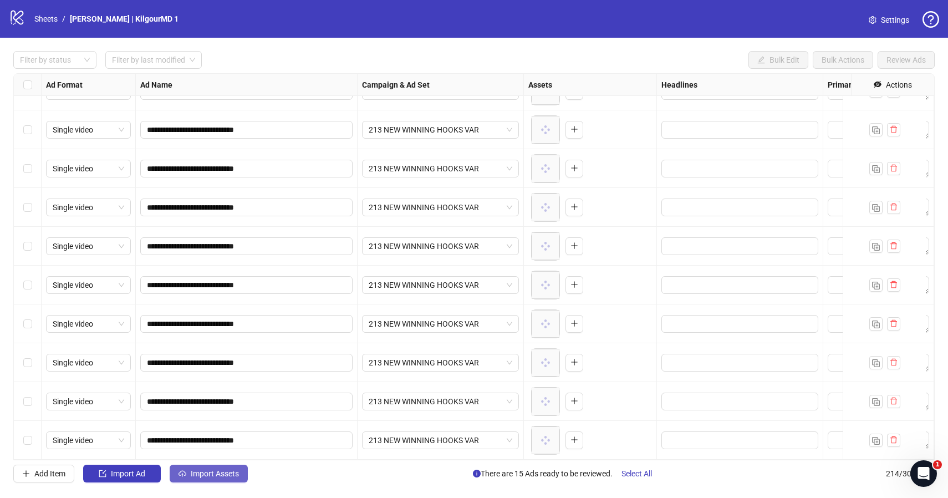
click at [193, 475] on span "Import Assets" at bounding box center [215, 473] width 48 height 9
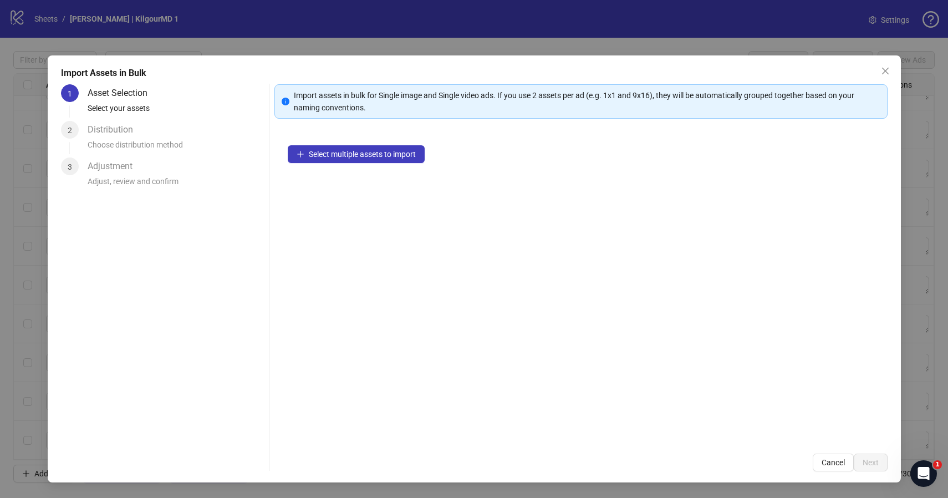
click at [337, 167] on div "Select multiple assets to import" at bounding box center [580, 286] width 613 height 308
click at [337, 151] on span "Select multiple assets to import" at bounding box center [362, 154] width 107 height 9
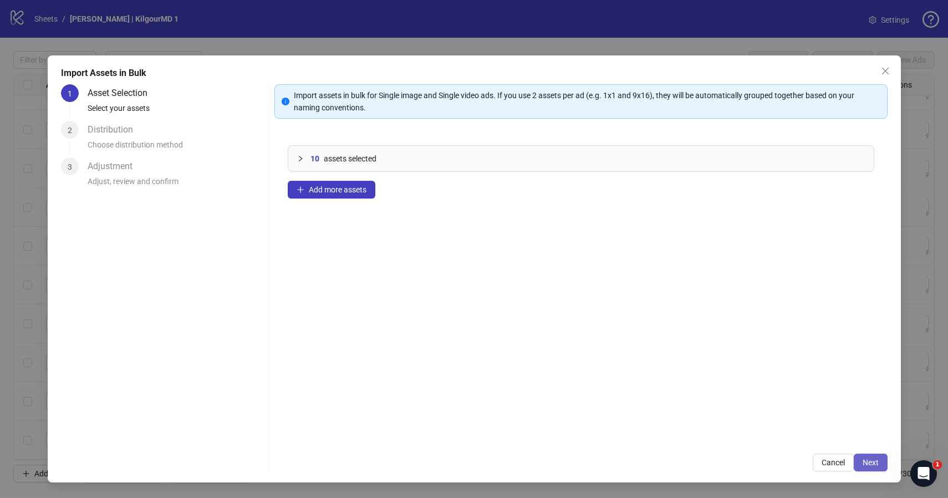
click at [866, 458] on span "Next" at bounding box center [870, 462] width 16 height 9
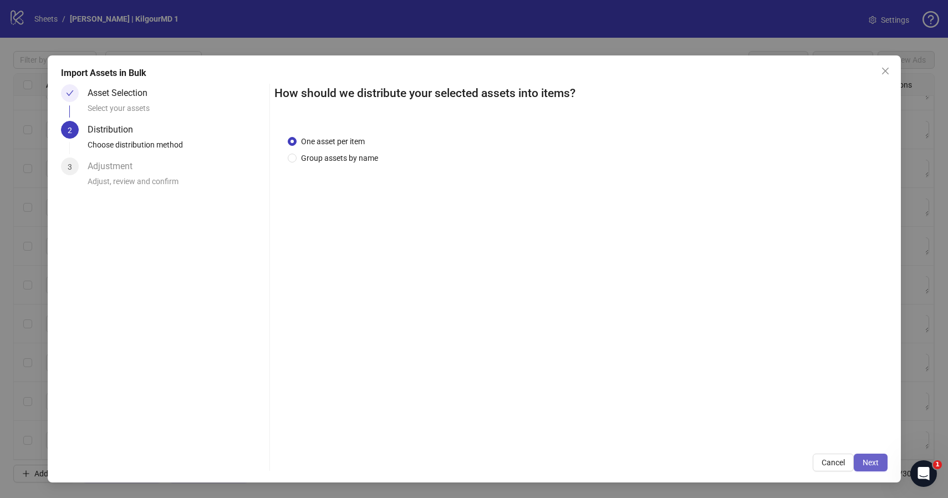
click at [873, 459] on span "Next" at bounding box center [870, 462] width 16 height 9
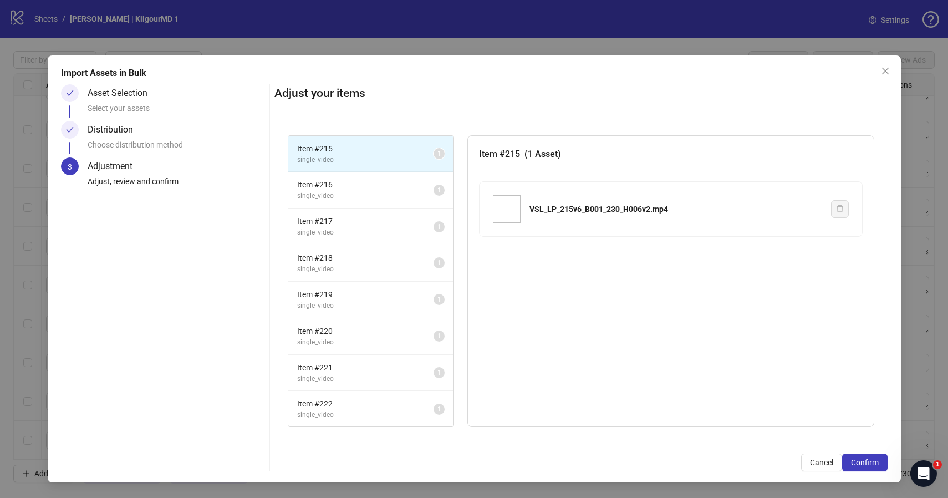
click at [873, 459] on span "Confirm" at bounding box center [865, 462] width 28 height 9
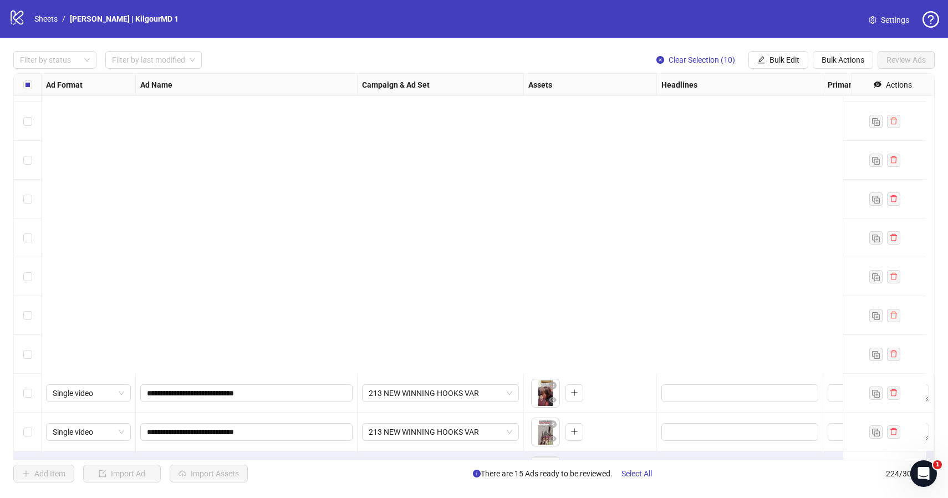
scroll to position [8335, 0]
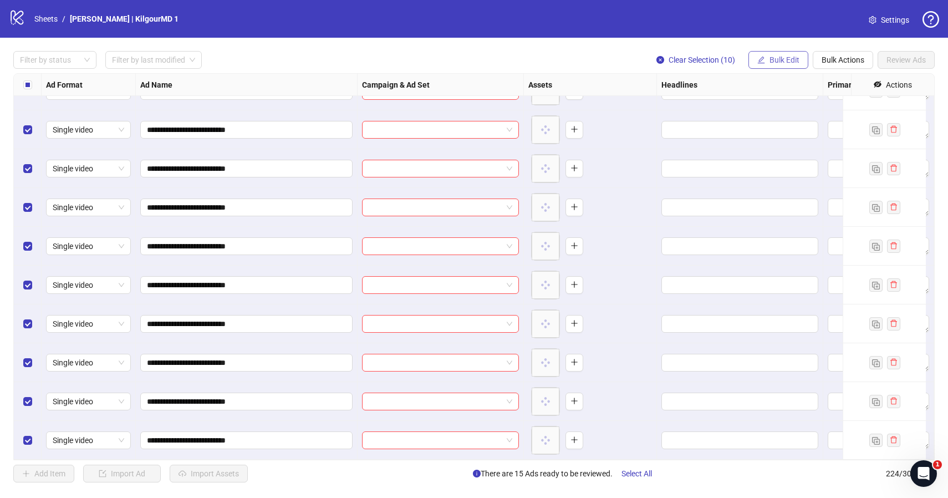
click at [791, 55] on button "Bulk Edit" at bounding box center [778, 60] width 60 height 18
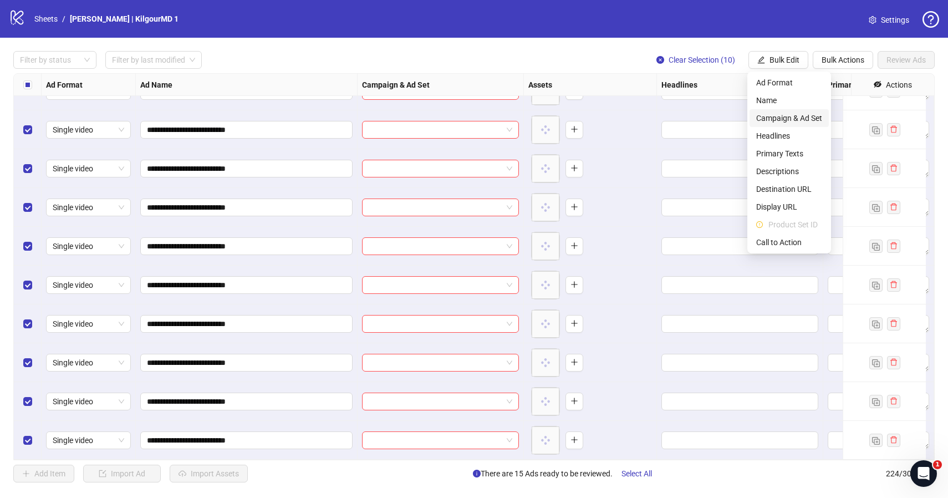
click at [785, 114] on span "Campaign & Ad Set" at bounding box center [789, 118] width 66 height 12
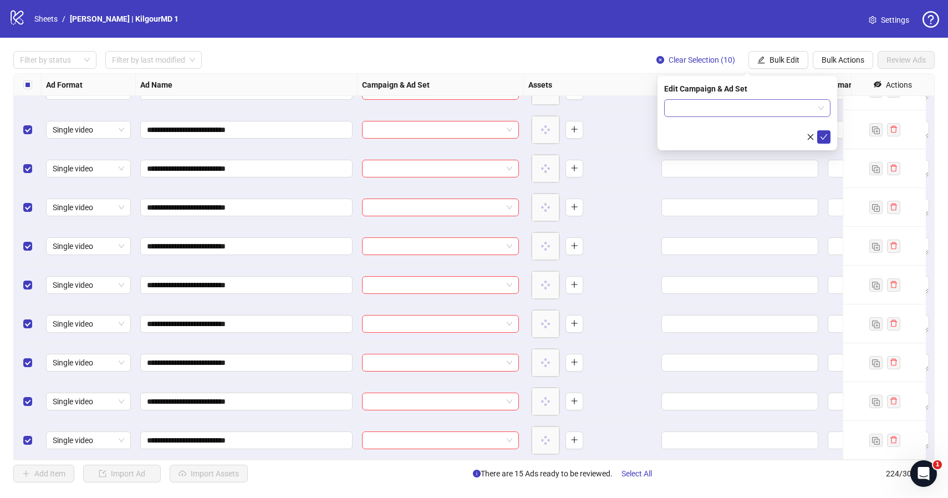
click at [783, 112] on input "search" at bounding box center [742, 108] width 143 height 17
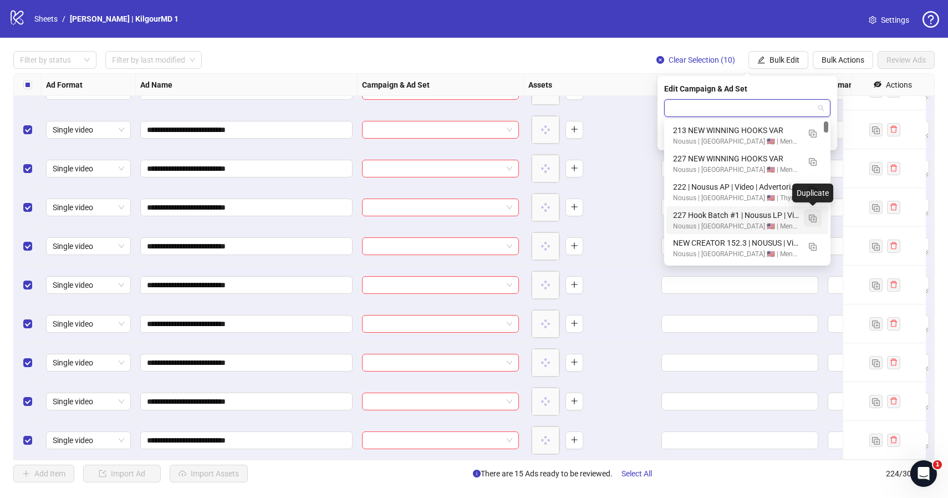
click at [814, 216] on img "button" at bounding box center [813, 218] width 8 height 8
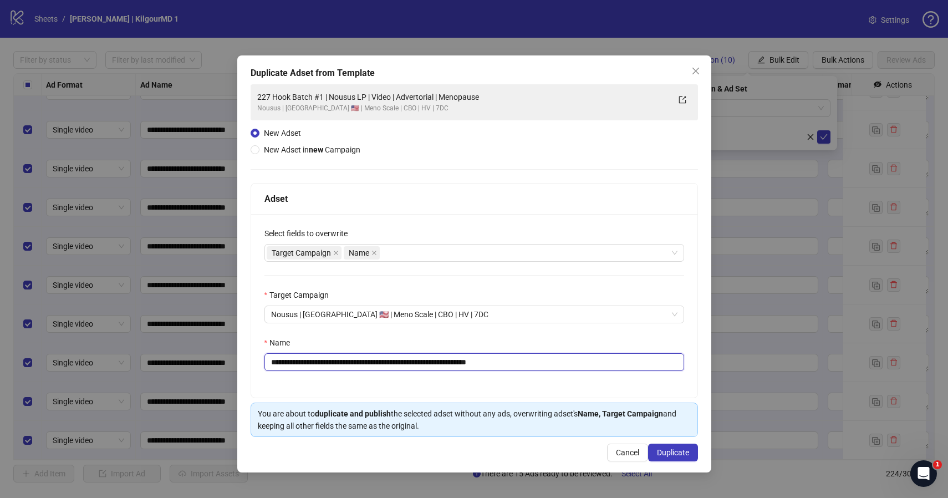
click at [489, 364] on input "**********" at bounding box center [474, 362] width 420 height 18
paste input "text"
type input "**********"
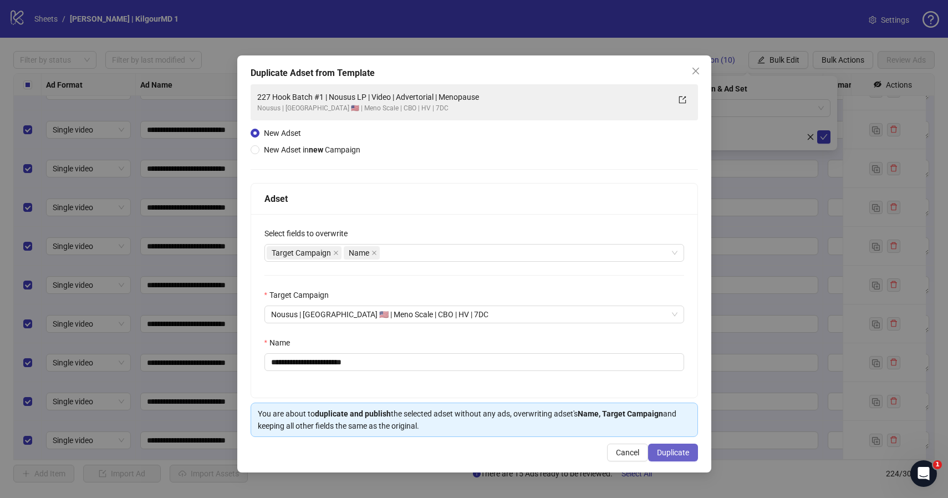
click at [687, 453] on span "Duplicate" at bounding box center [673, 452] width 32 height 9
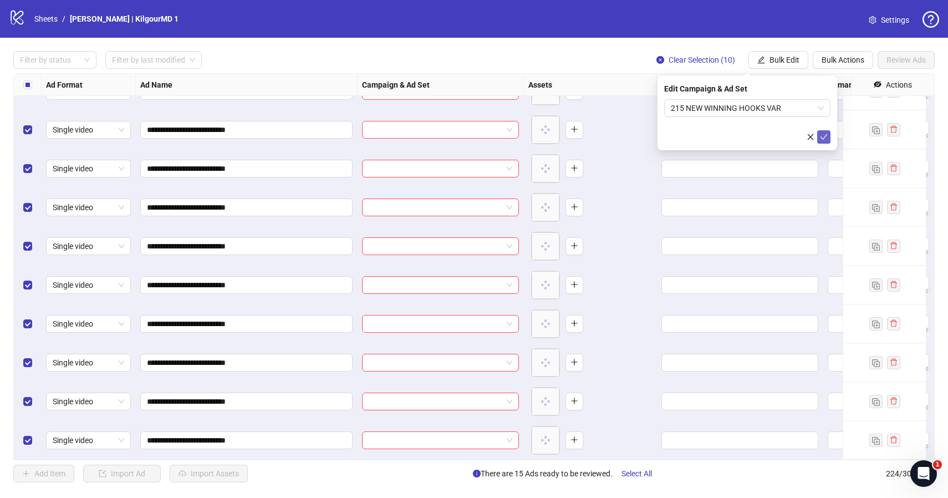
click at [824, 139] on icon "check" at bounding box center [824, 137] width 8 height 8
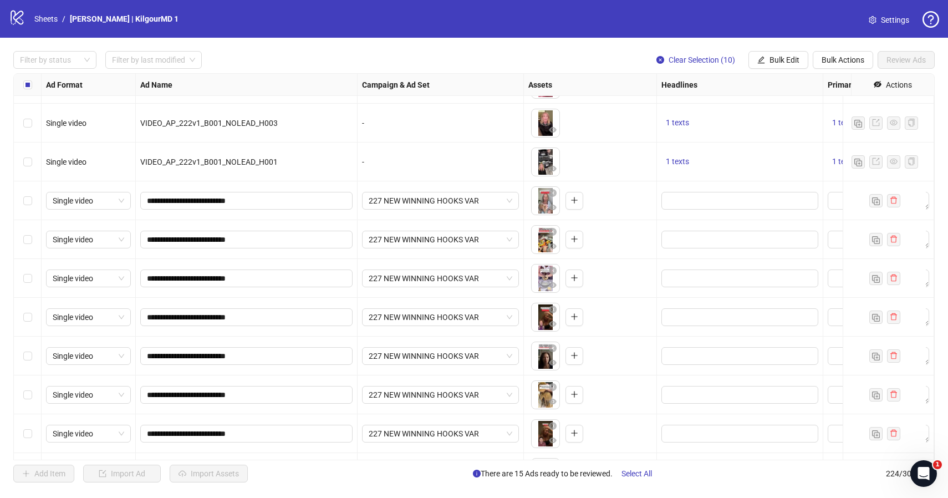
scroll to position [7411, 0]
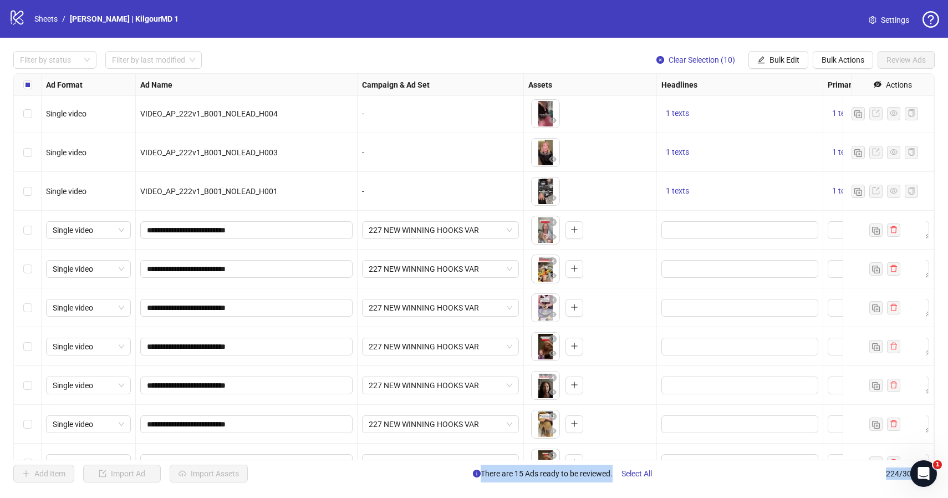
click at [23, 228] on div "Select row 195" at bounding box center [28, 230] width 28 height 39
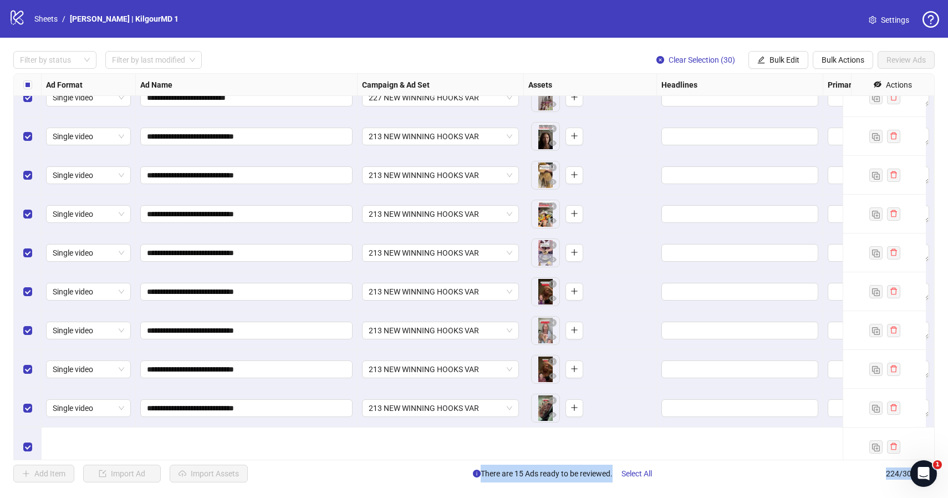
scroll to position [7818, 0]
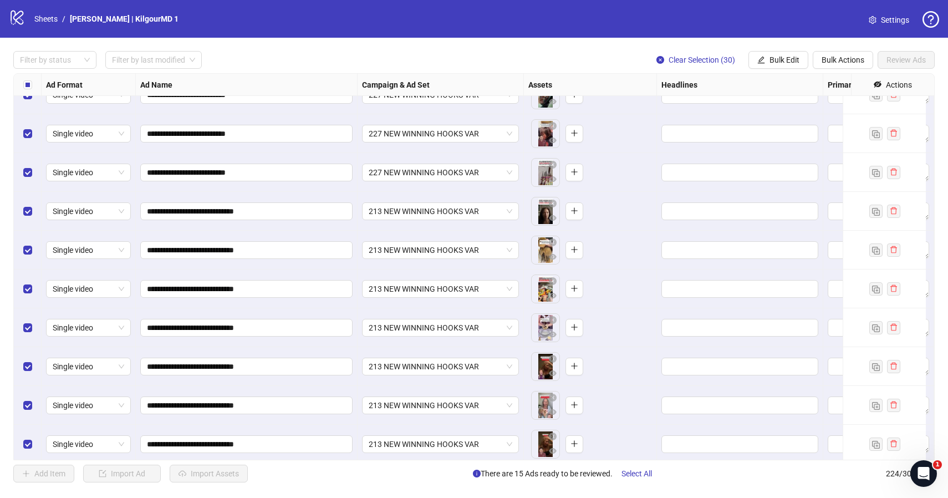
click at [462, 60] on div "Filter by status Filter by last modified Clear Selection (30) Bulk Edit Bulk Ac…" at bounding box center [473, 60] width 921 height 18
click at [786, 61] on span "Bulk Edit" at bounding box center [784, 59] width 30 height 9
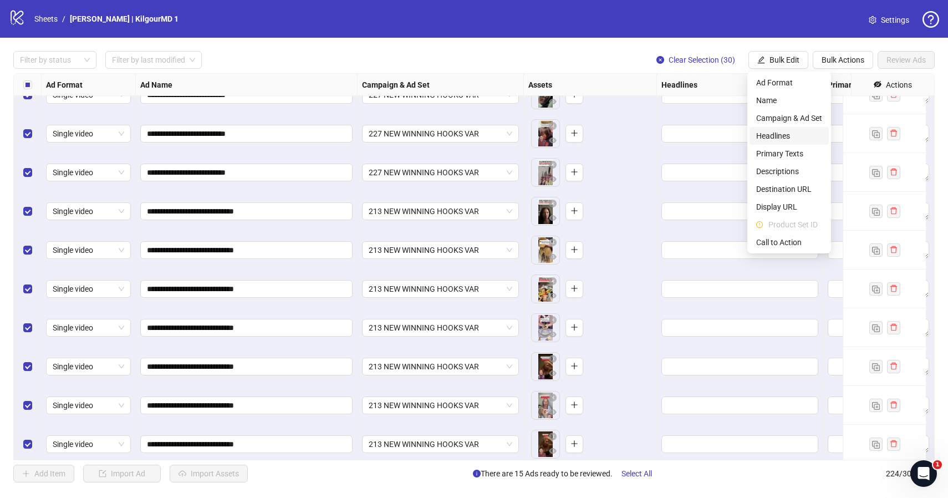
click at [760, 133] on span "Headlines" at bounding box center [789, 136] width 66 height 12
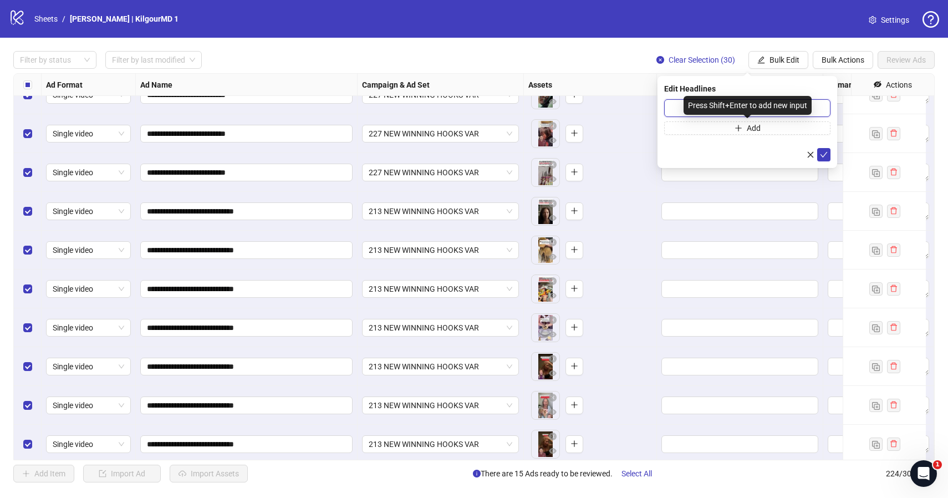
click at [680, 104] on input "text" at bounding box center [747, 108] width 166 height 18
paste input "**********"
type input "**********"
click at [818, 155] on button "submit" at bounding box center [823, 154] width 13 height 13
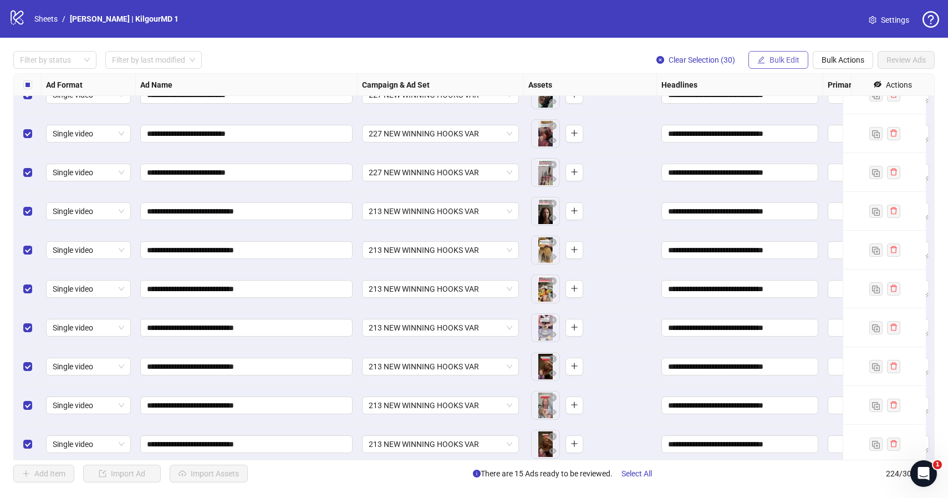
click at [784, 54] on button "Bulk Edit" at bounding box center [778, 60] width 60 height 18
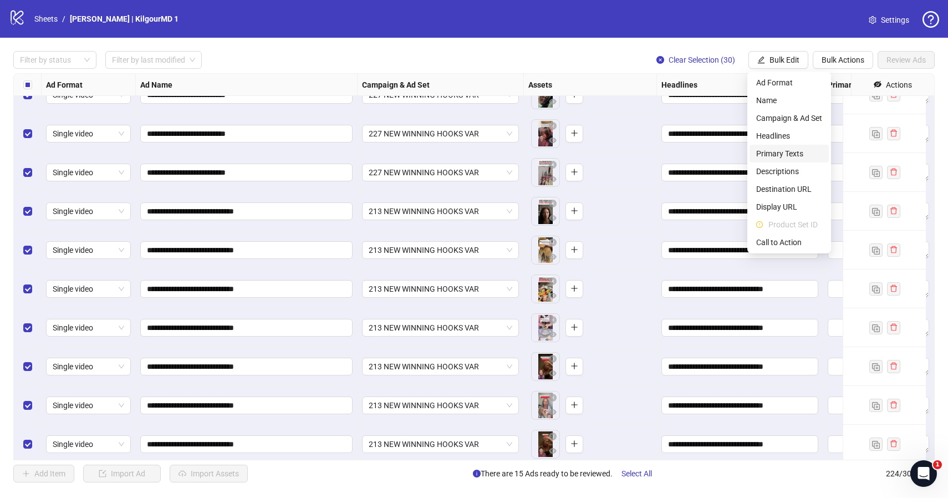
click at [757, 154] on span "Primary Texts" at bounding box center [789, 153] width 66 height 12
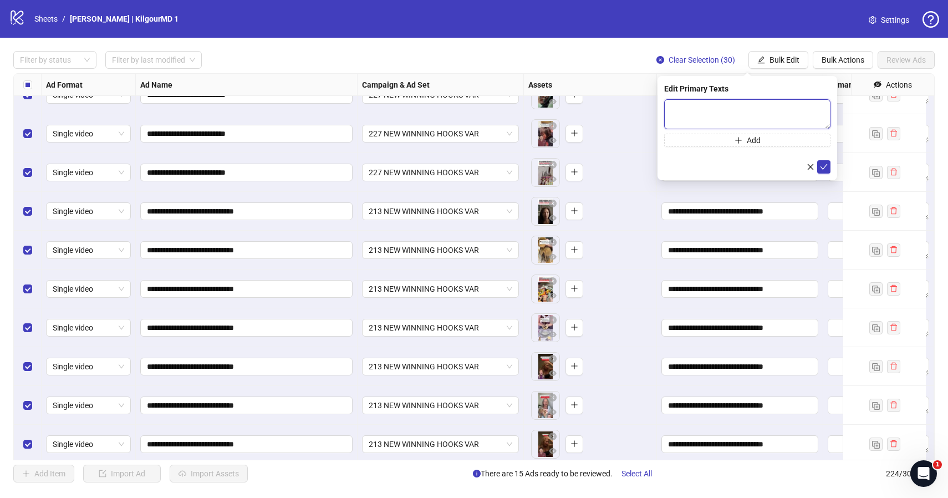
click at [715, 106] on textarea at bounding box center [747, 114] width 166 height 30
paste textarea "**********"
type textarea "**********"
click at [822, 163] on icon "check" at bounding box center [824, 167] width 8 height 8
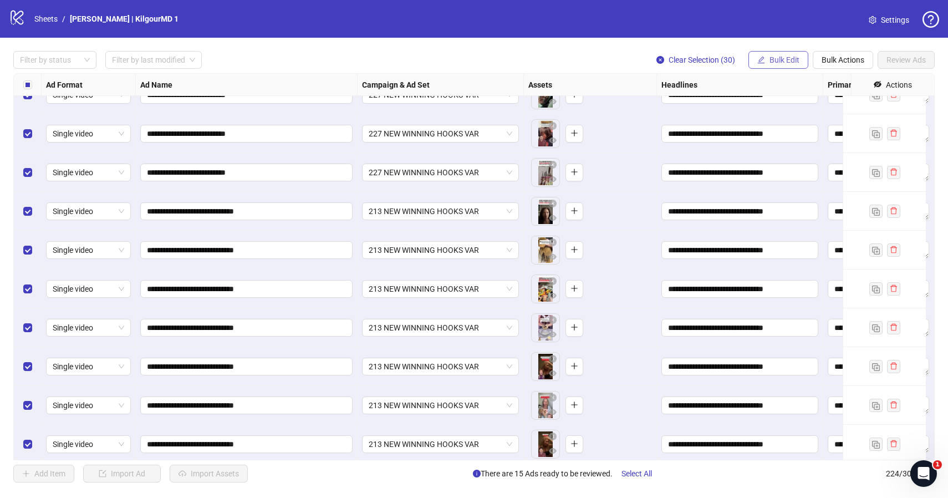
click at [773, 58] on span "Bulk Edit" at bounding box center [784, 59] width 30 height 9
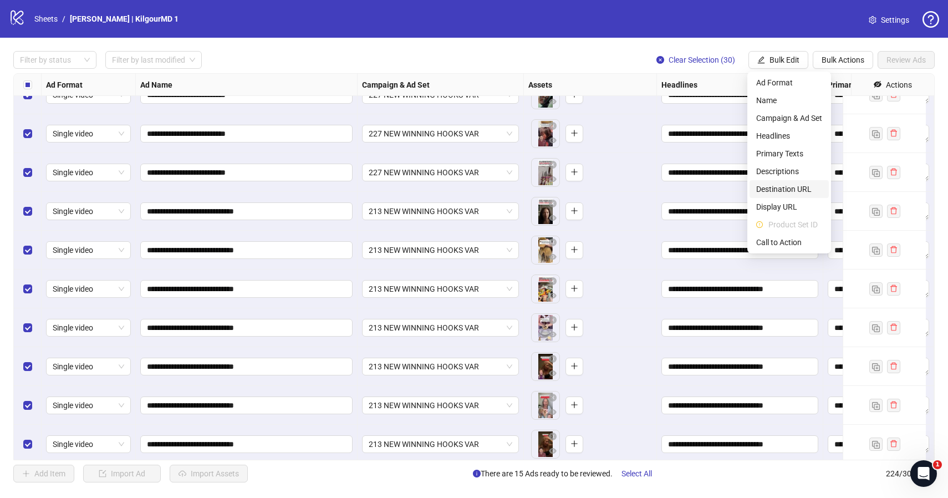
click at [782, 189] on span "Destination URL" at bounding box center [789, 189] width 66 height 12
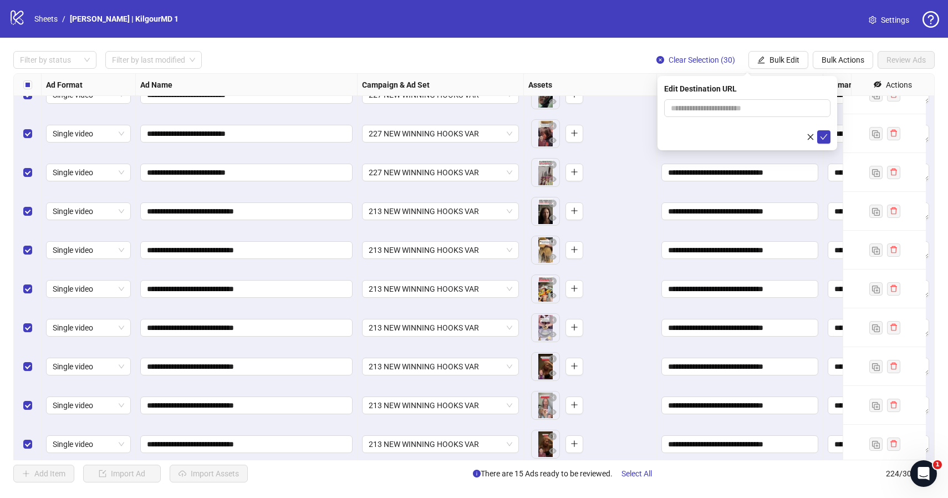
click at [685, 117] on form at bounding box center [747, 121] width 166 height 44
click at [686, 113] on input "text" at bounding box center [743, 108] width 144 height 12
paste input "**********"
type input "**********"
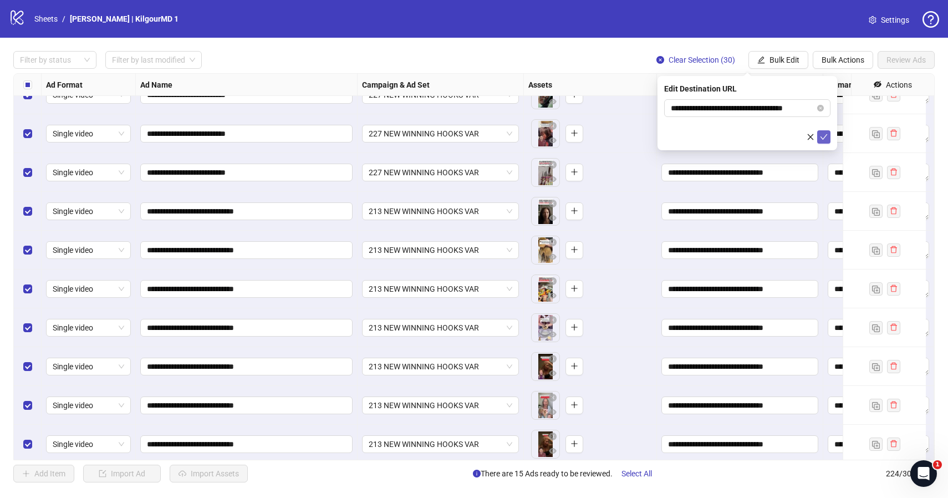
click at [823, 134] on icon "check" at bounding box center [824, 137] width 8 height 8
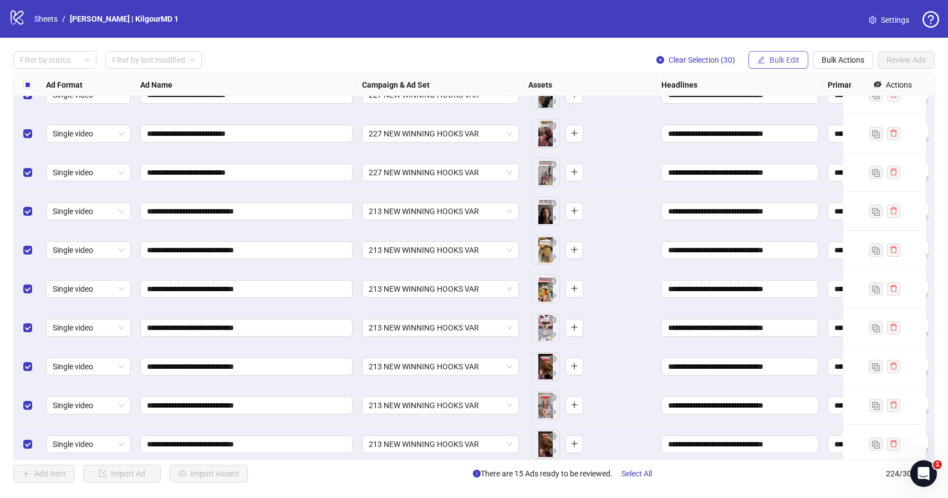
click at [769, 58] on span "Bulk Edit" at bounding box center [784, 59] width 30 height 9
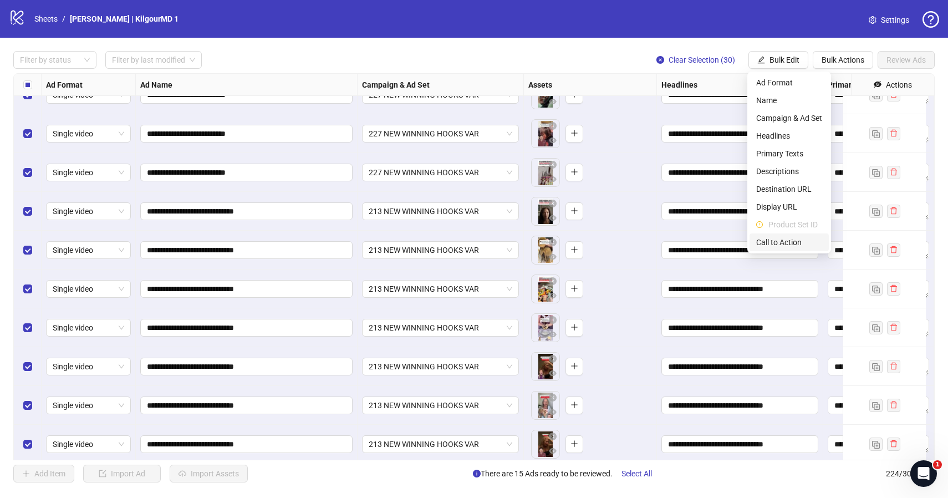
click at [784, 243] on span "Call to Action" at bounding box center [789, 242] width 66 height 12
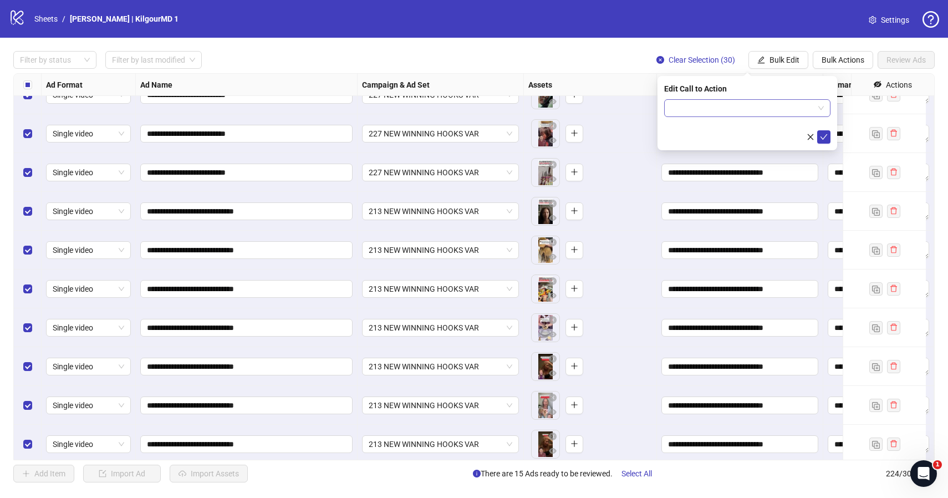
click at [701, 103] on input "search" at bounding box center [742, 108] width 143 height 17
type input "*****"
click at [720, 130] on div "Learn more" at bounding box center [747, 130] width 149 height 12
click at [820, 135] on icon "check" at bounding box center [824, 137] width 8 height 8
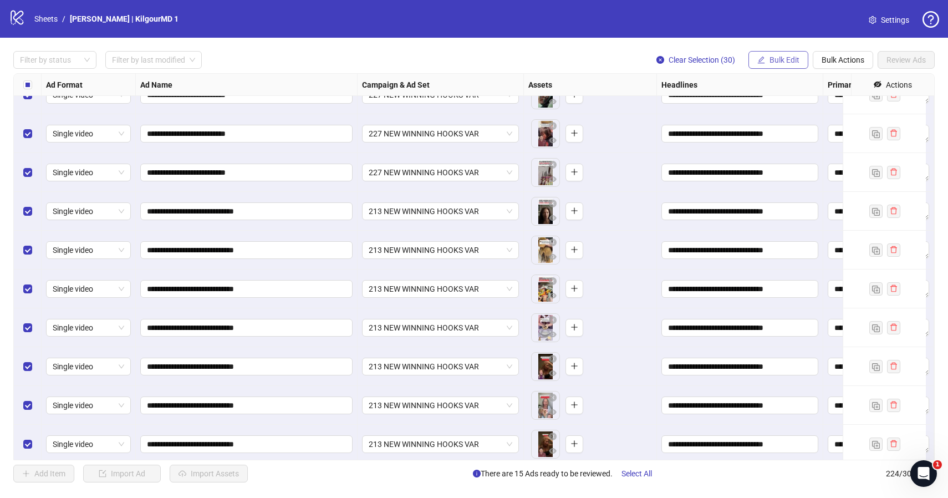
click at [776, 60] on span "Bulk Edit" at bounding box center [784, 59] width 30 height 9
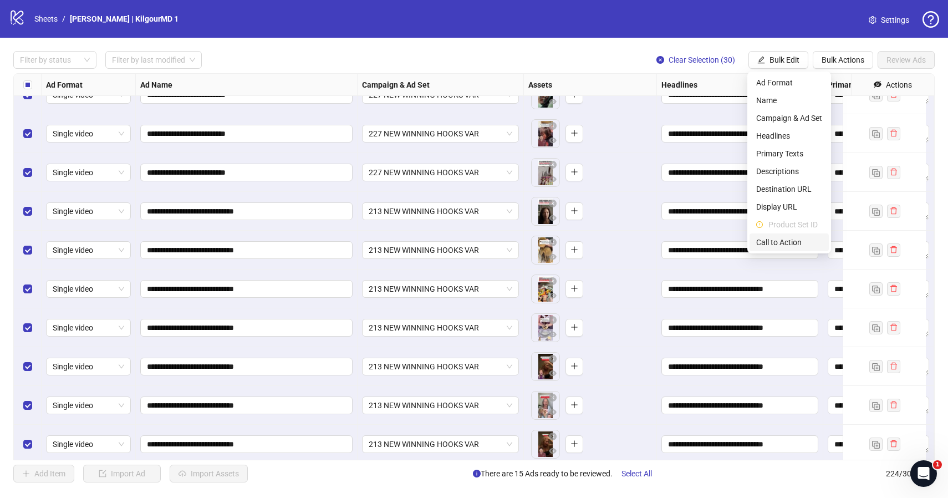
click at [779, 238] on span "Call to Action" at bounding box center [789, 242] width 66 height 12
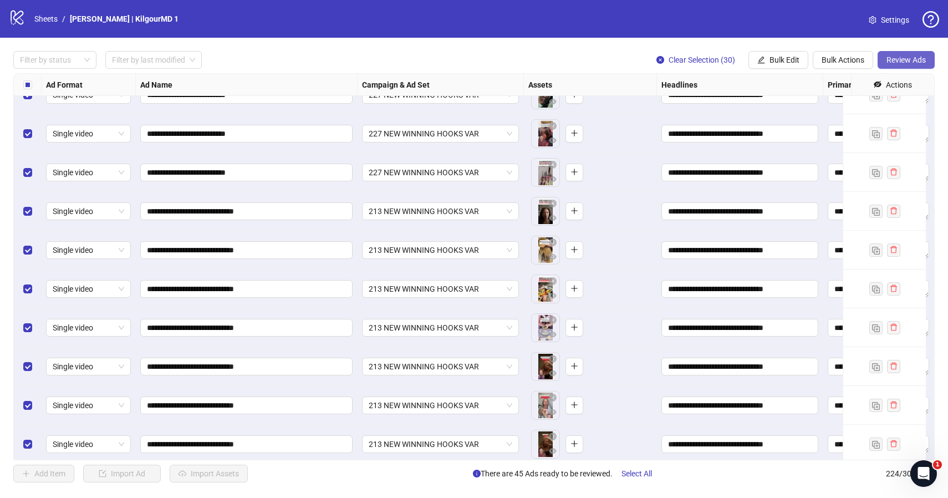
click at [894, 55] on span "Review Ads" at bounding box center [905, 59] width 39 height 9
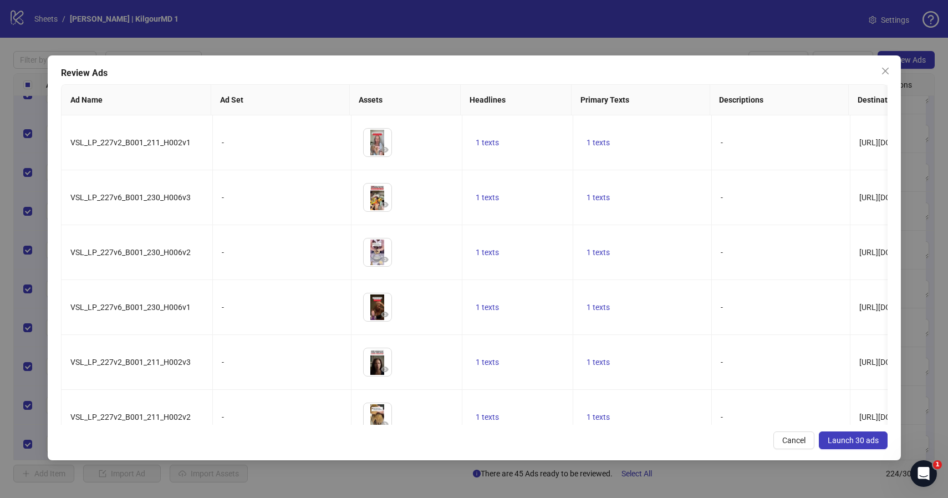
click at [789, 38] on div "Review Ads Ad Name Ad Set Assets Headlines Primary Texts Descriptions Destinati…" at bounding box center [474, 249] width 948 height 498
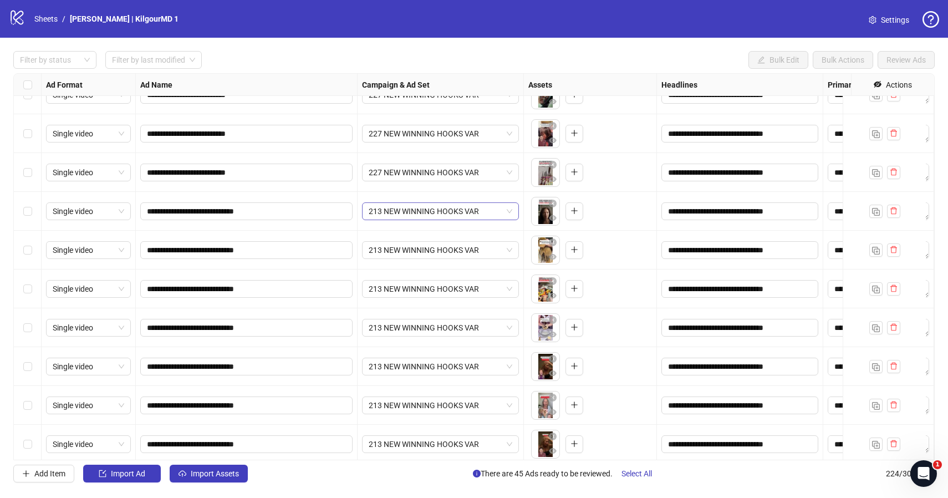
click at [449, 213] on span "213 NEW WINNING HOOKS VAR" at bounding box center [441, 211] width 144 height 17
click at [672, 41] on div "**********" at bounding box center [474, 267] width 948 height 458
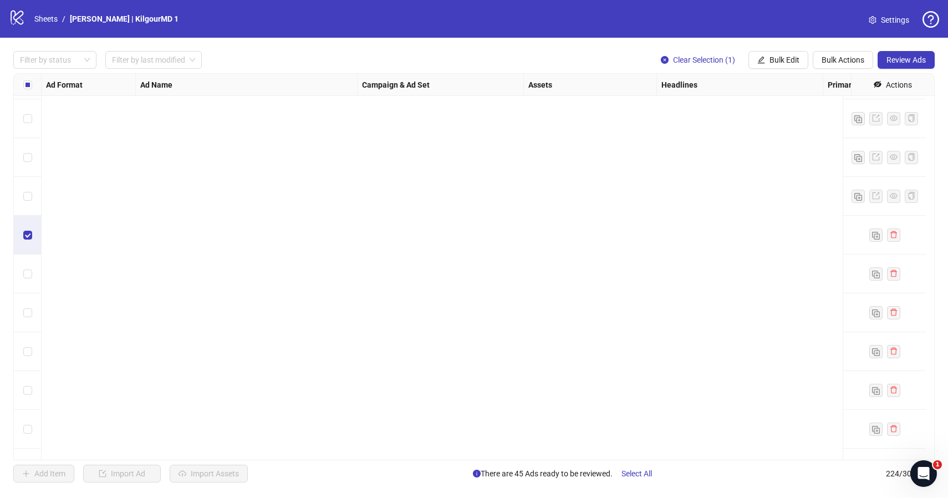
scroll to position [8335, 0]
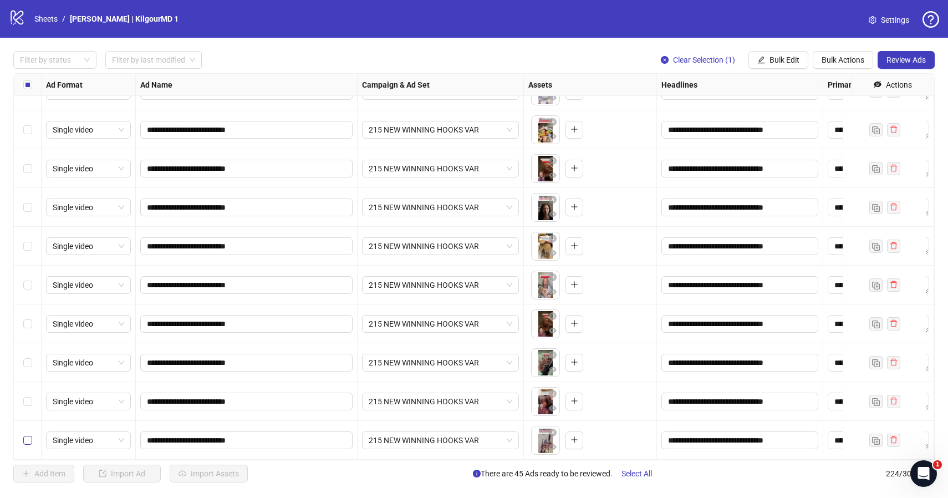
click at [28, 437] on label "Select row 224" at bounding box center [27, 440] width 9 height 12
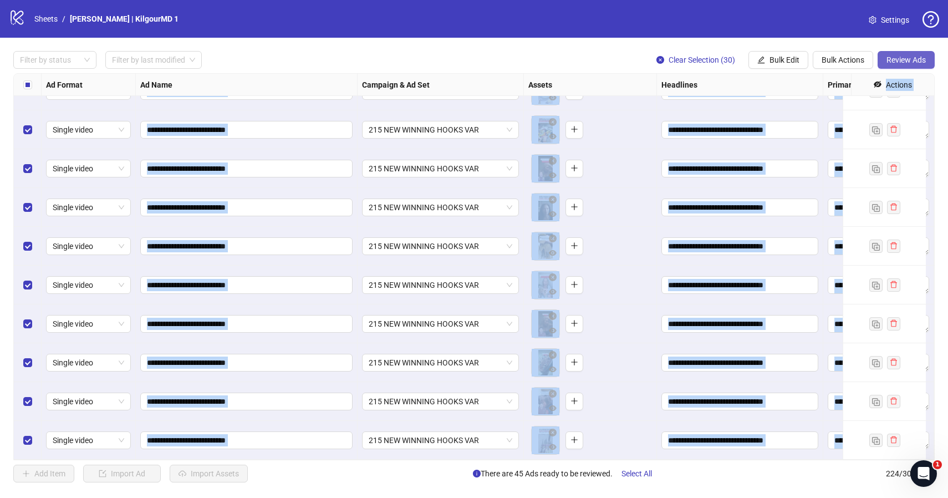
click at [902, 62] on span "Review Ads" at bounding box center [905, 59] width 39 height 9
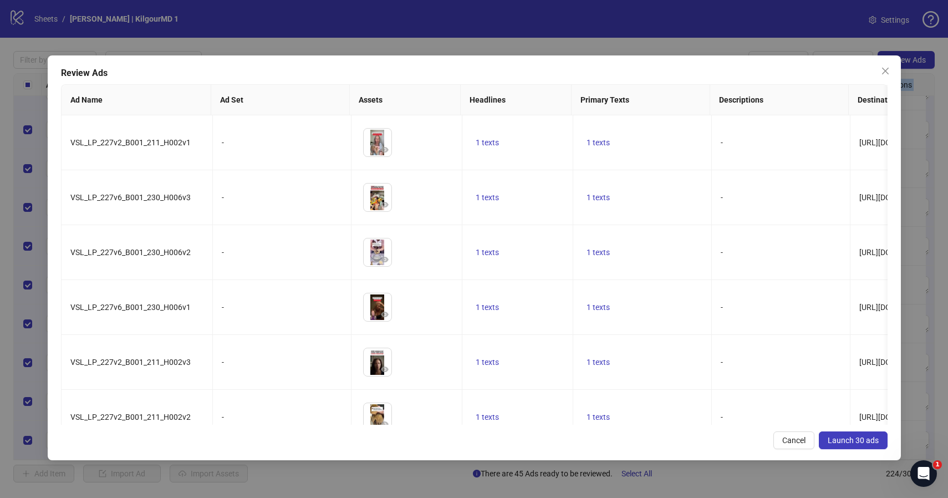
click at [863, 446] on button "Launch 30 ads" at bounding box center [853, 440] width 69 height 18
